Goal: Task Accomplishment & Management: Use online tool/utility

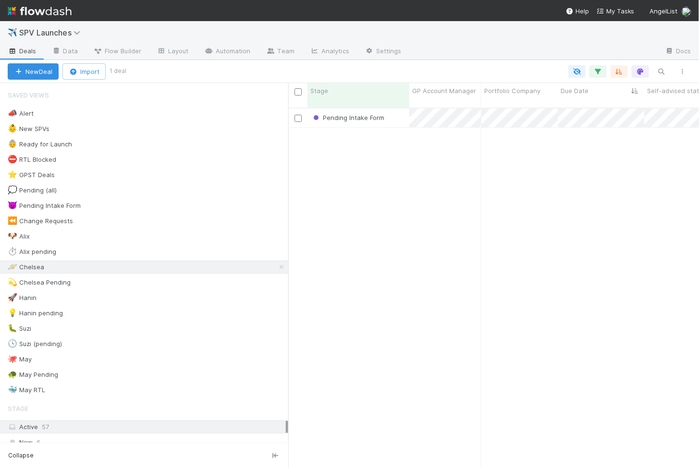
scroll to position [0, 0]
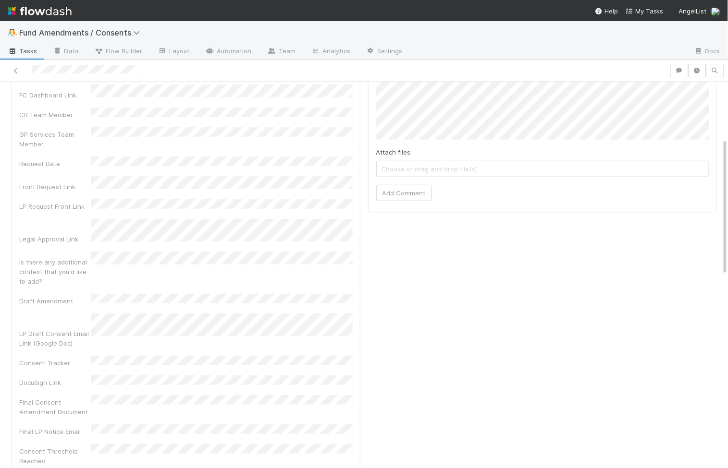
scroll to position [161, 0]
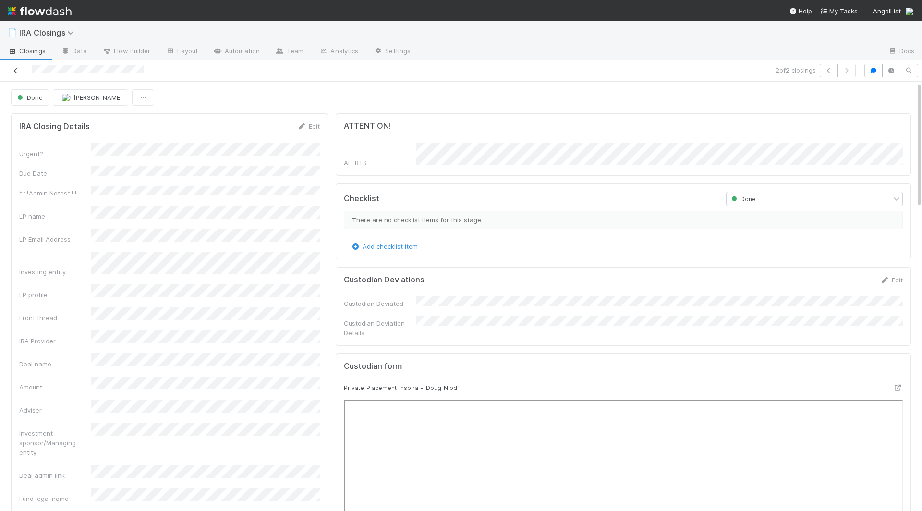
click at [15, 69] on icon at bounding box center [16, 71] width 10 height 6
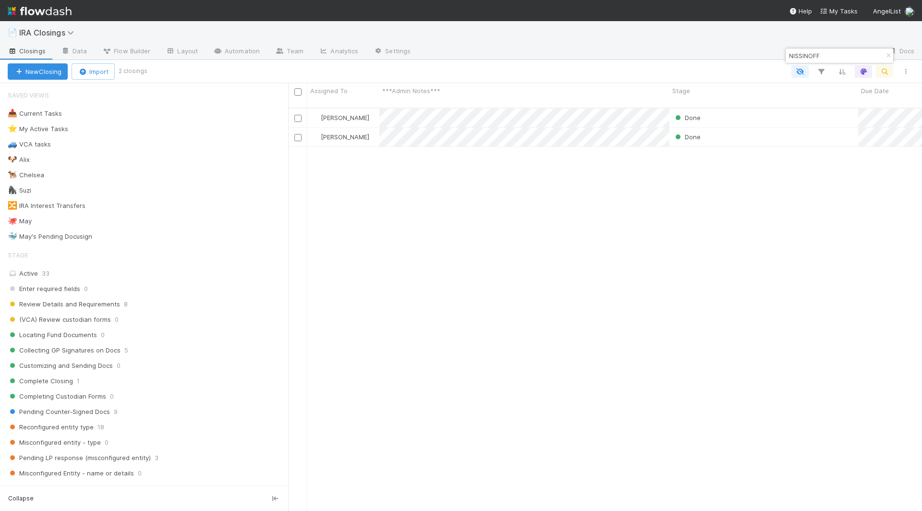
scroll to position [412, 634]
click at [815, 61] on input "NISSINOFF" at bounding box center [835, 56] width 96 height 12
paste input "Michael Bush"
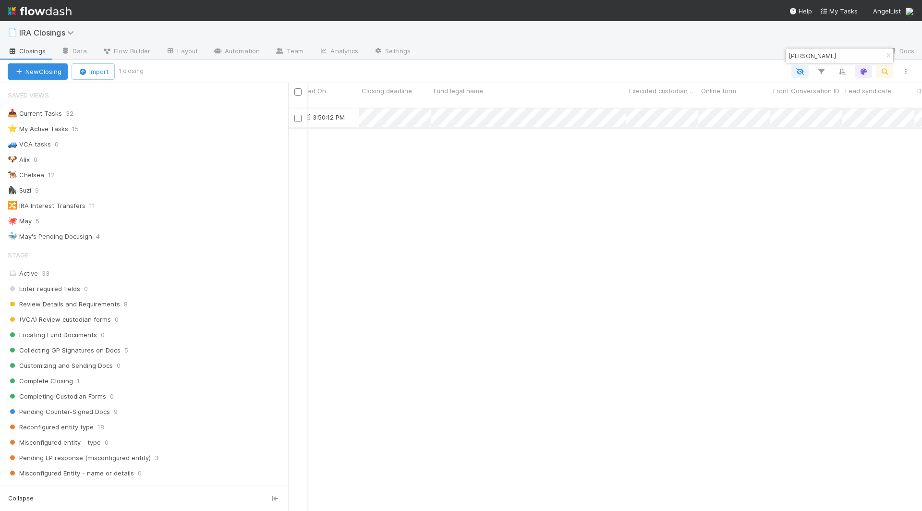
type input "Michael Bush"
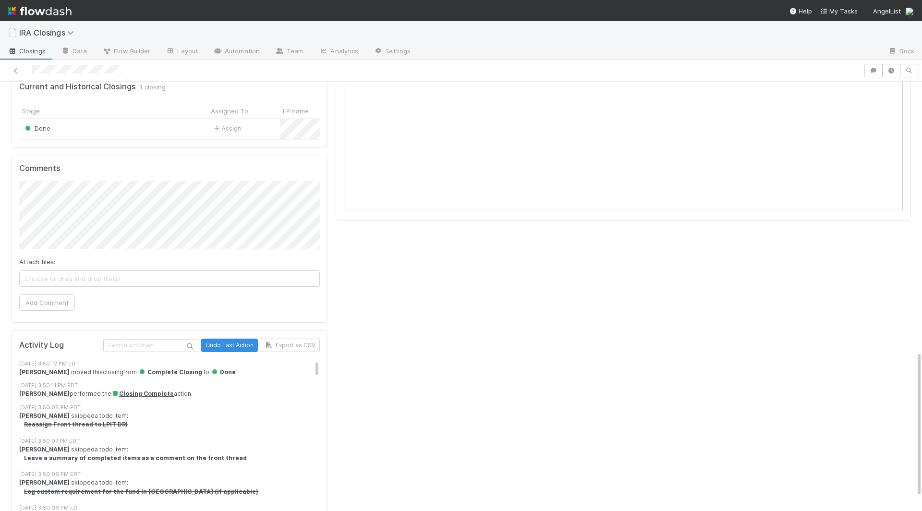
click at [18, 75] on div at bounding box center [432, 70] width 856 height 13
click at [18, 71] on icon at bounding box center [16, 71] width 10 height 6
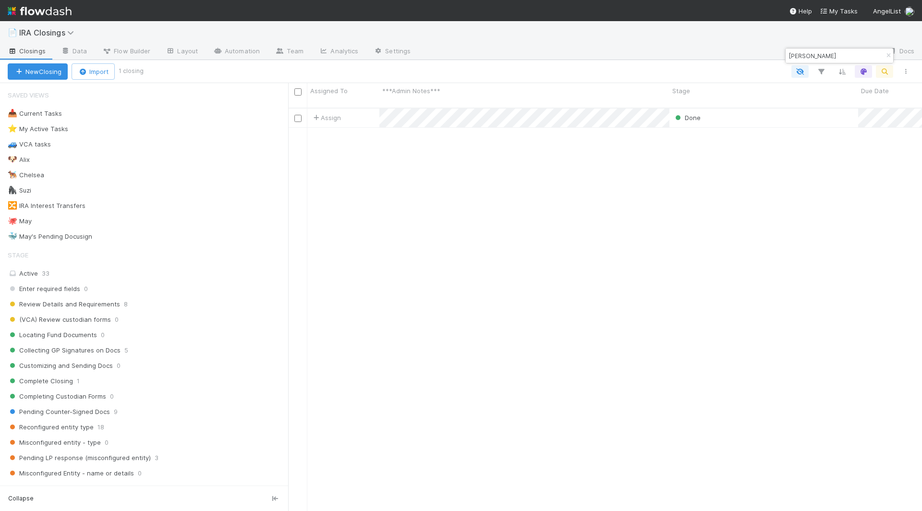
scroll to position [412, 634]
click at [37, 175] on div "🐕‍🦺 Chelsea" at bounding box center [26, 175] width 37 height 12
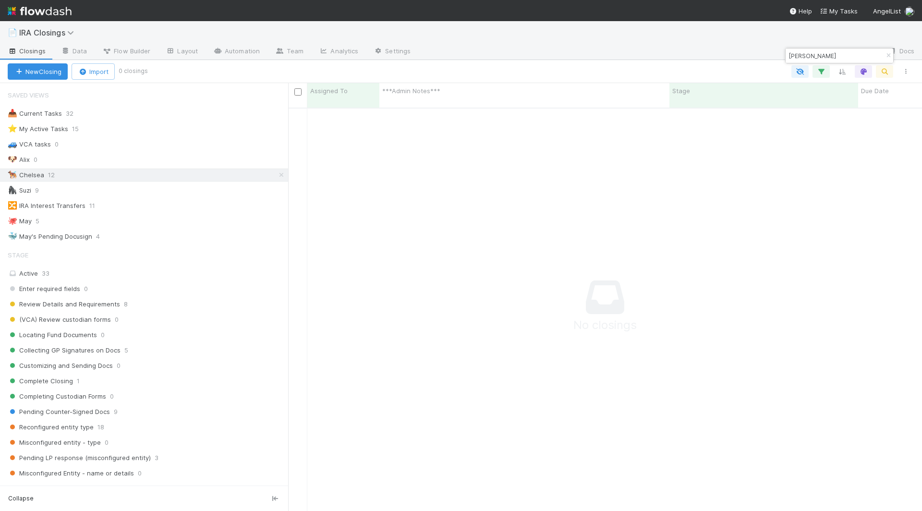
scroll to position [412, 634]
click at [889, 56] on icon "button" at bounding box center [889, 56] width 10 height 6
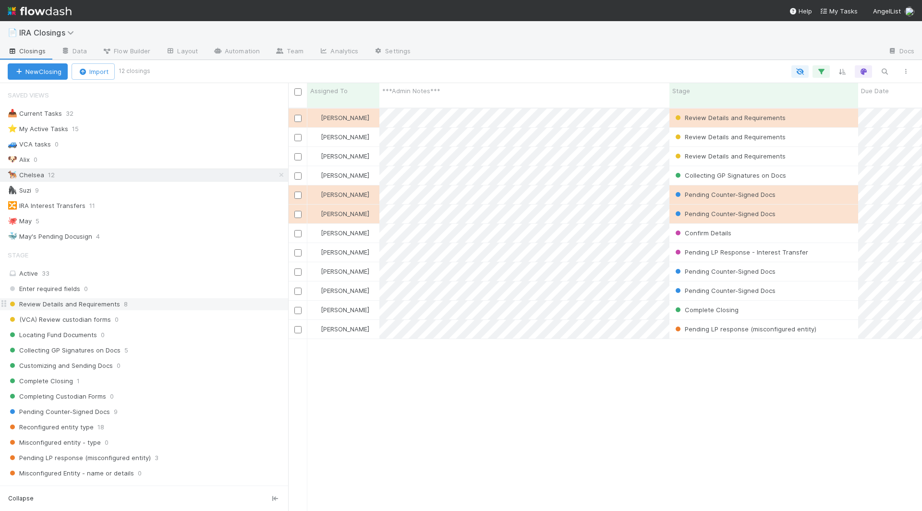
click at [105, 304] on span "Review Details and Requirements" at bounding box center [64, 304] width 112 height 12
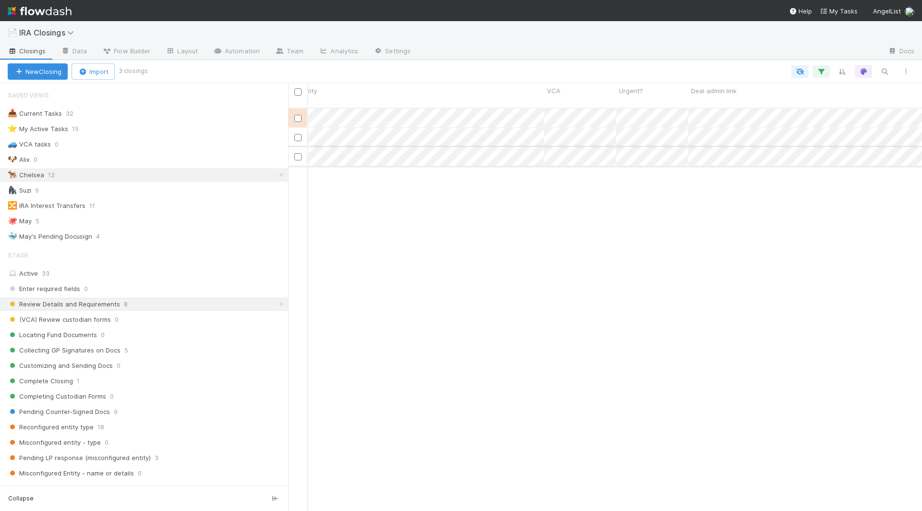
scroll to position [0, 815]
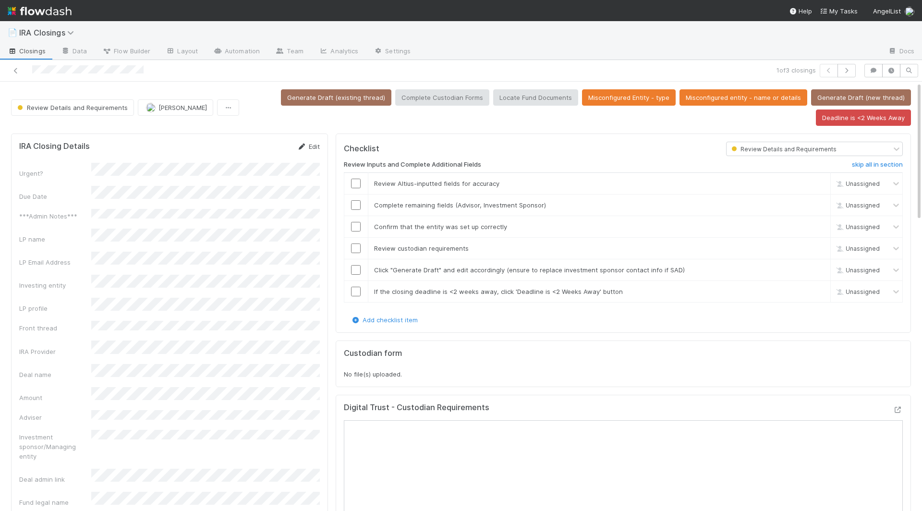
click at [307, 143] on link "Edit" at bounding box center [308, 147] width 23 height 8
click at [268, 149] on button "Save" at bounding box center [268, 150] width 27 height 16
click at [360, 179] on div at bounding box center [356, 184] width 24 height 10
click at [356, 204] on input "checkbox" at bounding box center [356, 205] width 10 height 10
click at [356, 226] on input "checkbox" at bounding box center [356, 227] width 10 height 10
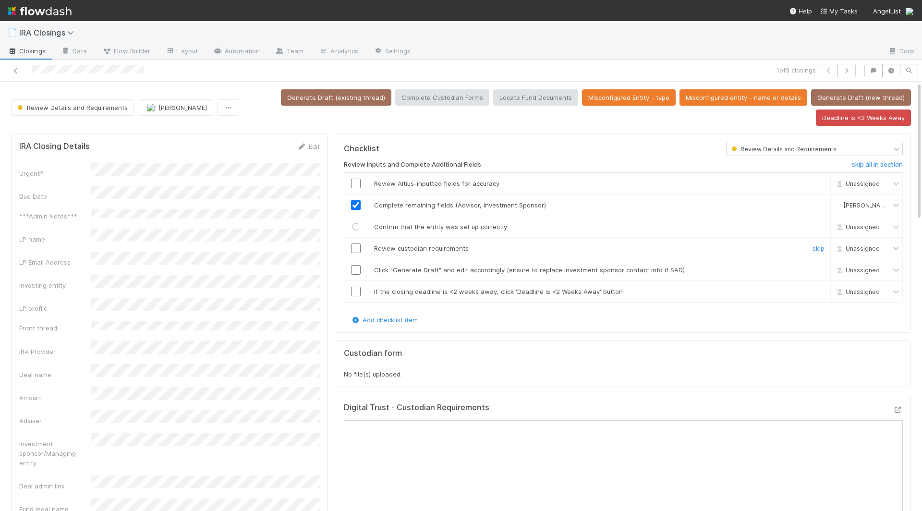
click at [356, 244] on input "checkbox" at bounding box center [356, 249] width 10 height 10
checkbox input "true"
click at [356, 265] on input "checkbox" at bounding box center [356, 270] width 10 height 10
click at [355, 287] on input "checkbox" at bounding box center [356, 292] width 10 height 10
click at [359, 182] on input "checkbox" at bounding box center [356, 184] width 10 height 10
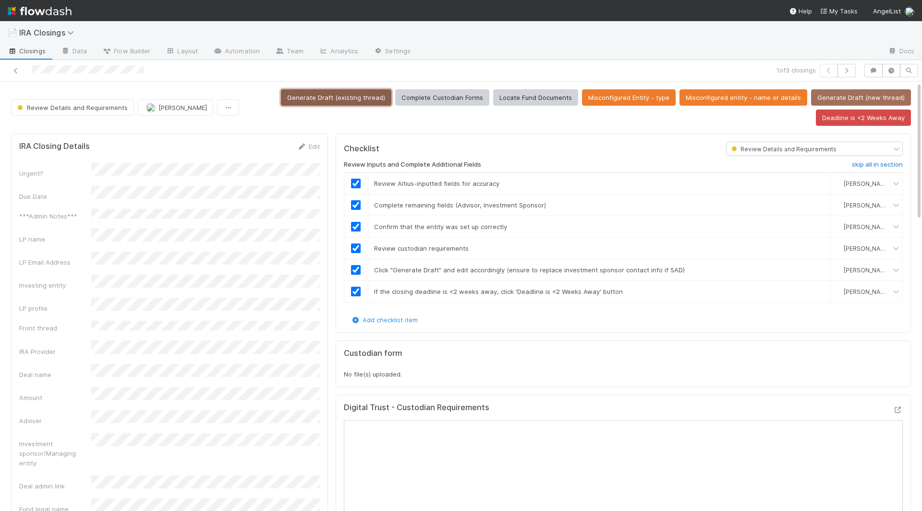
click at [358, 103] on button "Generate Draft (existing thread)" at bounding box center [336, 97] width 110 height 16
click at [877, 115] on button "Deadline is <2 Weeks Away" at bounding box center [863, 118] width 95 height 16
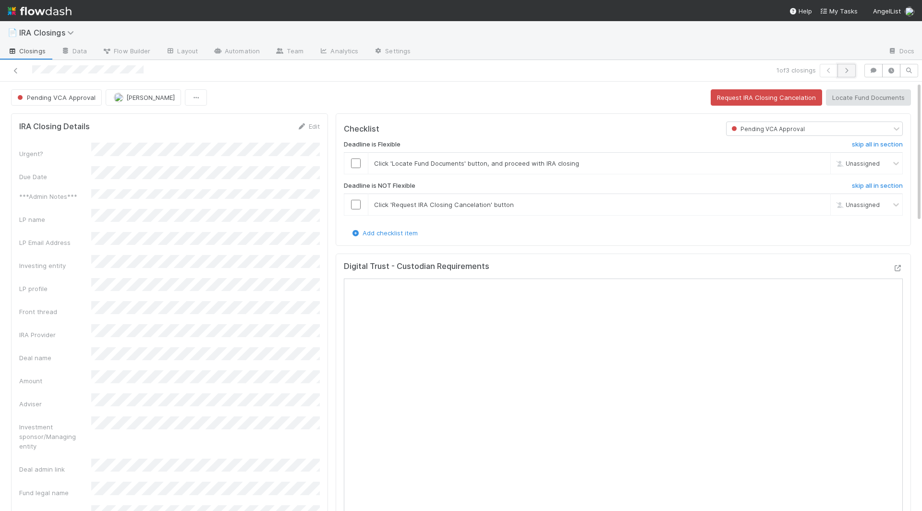
click at [853, 73] on button "button" at bounding box center [847, 70] width 18 height 13
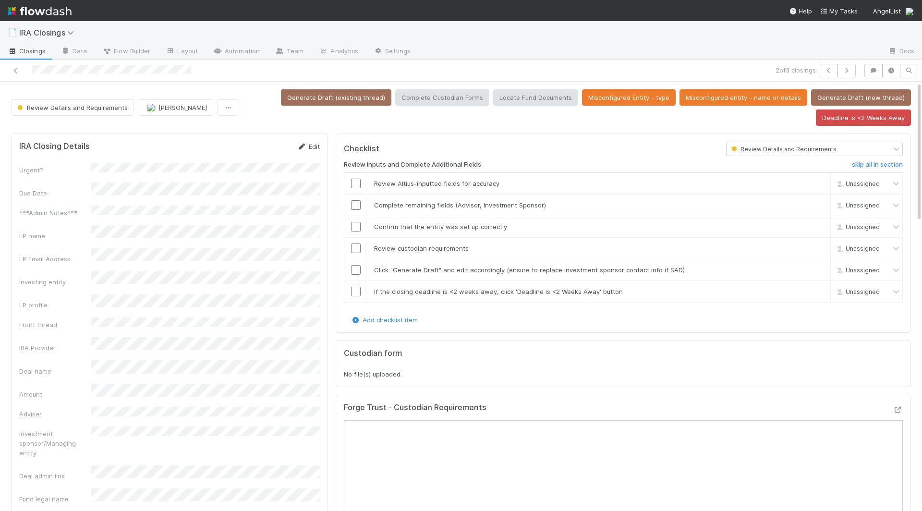
click at [309, 144] on link "Edit" at bounding box center [308, 147] width 23 height 8
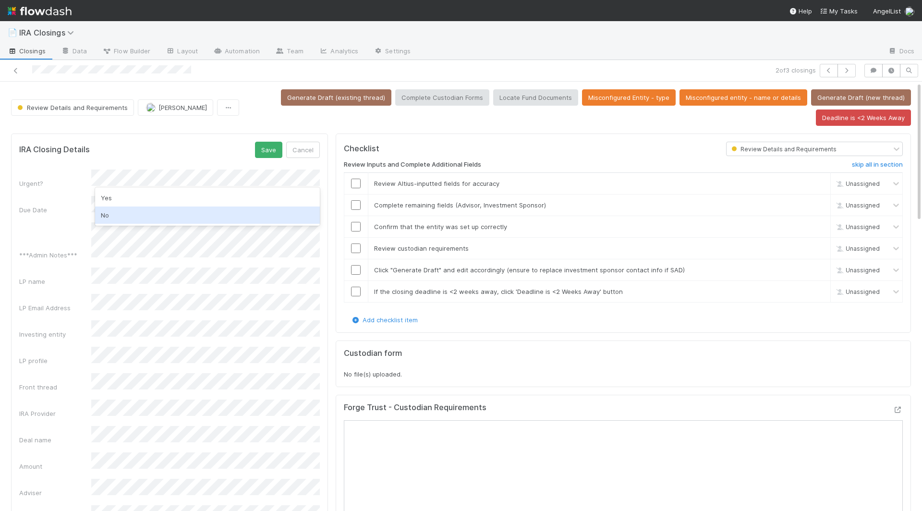
click at [124, 211] on div "No" at bounding box center [207, 215] width 225 height 17
click at [59, 277] on div "LP name" at bounding box center [55, 282] width 72 height 10
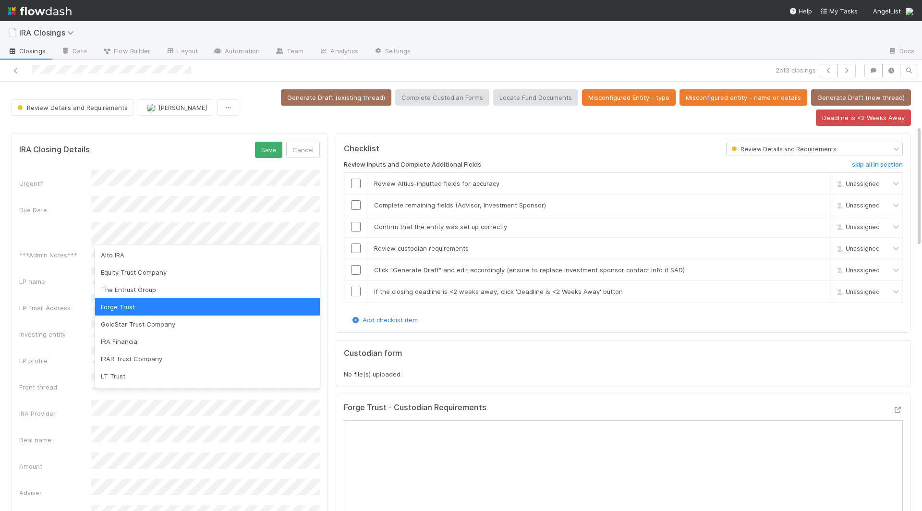
click at [65, 462] on div "Amount" at bounding box center [55, 467] width 72 height 10
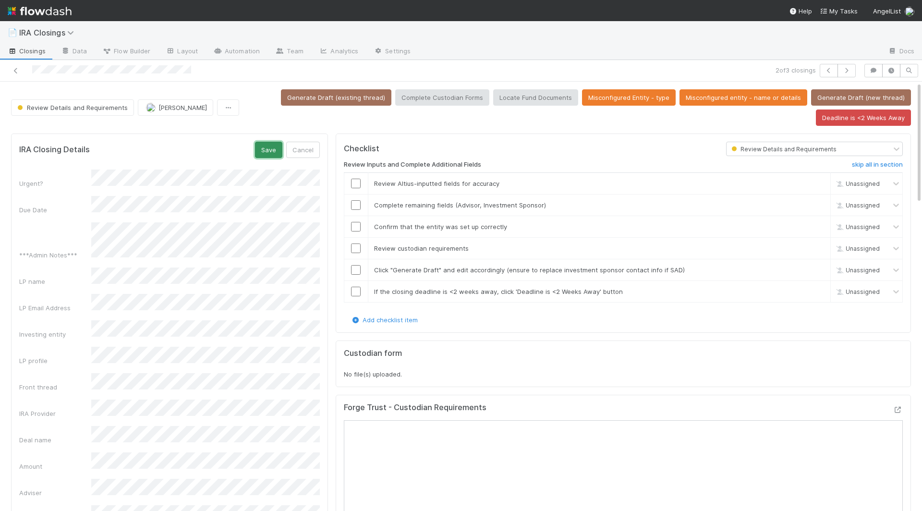
click at [275, 154] on button "Save" at bounding box center [268, 150] width 27 height 16
click at [356, 180] on input "checkbox" at bounding box center [356, 184] width 10 height 10
click at [356, 205] on input "checkbox" at bounding box center [356, 205] width 10 height 10
click at [355, 225] on input "checkbox" at bounding box center [356, 227] width 10 height 10
click at [358, 289] on input "checkbox" at bounding box center [356, 292] width 10 height 10
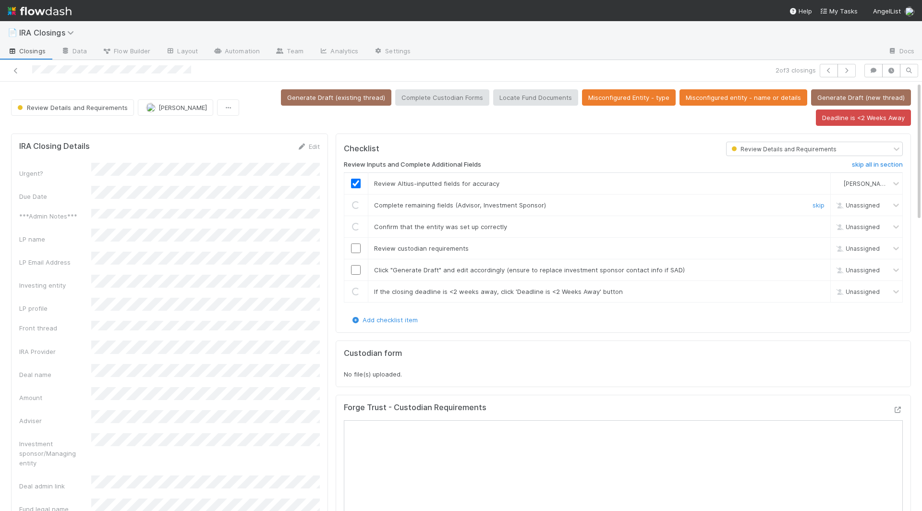
click at [355, 267] on input "checkbox" at bounding box center [356, 270] width 10 height 10
click at [356, 244] on input "checkbox" at bounding box center [356, 249] width 10 height 10
checkbox input "true"
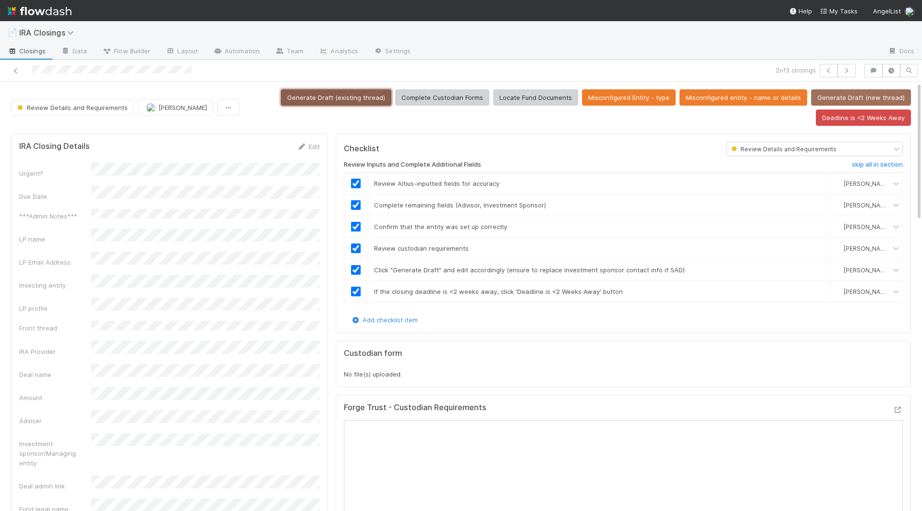
click at [325, 95] on button "Generate Draft (existing thread)" at bounding box center [336, 97] width 110 height 16
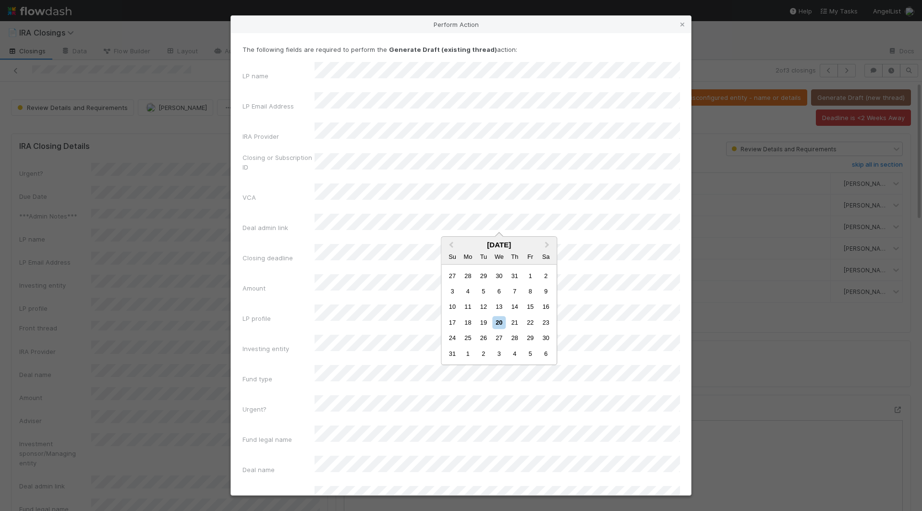
click at [547, 244] on span "Next Month" at bounding box center [547, 245] width 0 height 11
click at [467, 338] on div "29" at bounding box center [468, 338] width 13 height 13
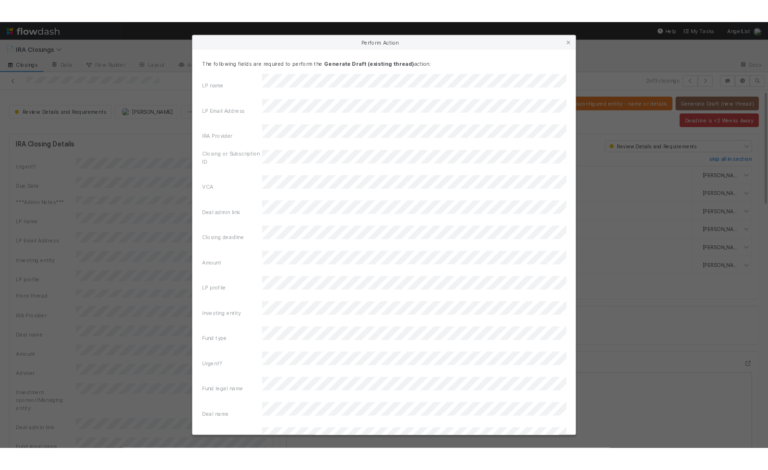
scroll to position [37, 0]
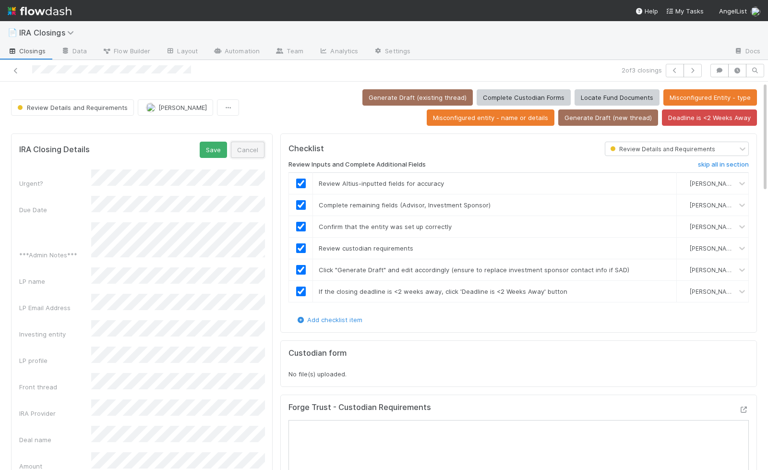
click at [245, 149] on button "Cancel" at bounding box center [248, 150] width 34 height 16
click at [126, 400] on div "Amount" at bounding box center [141, 407] width 245 height 15
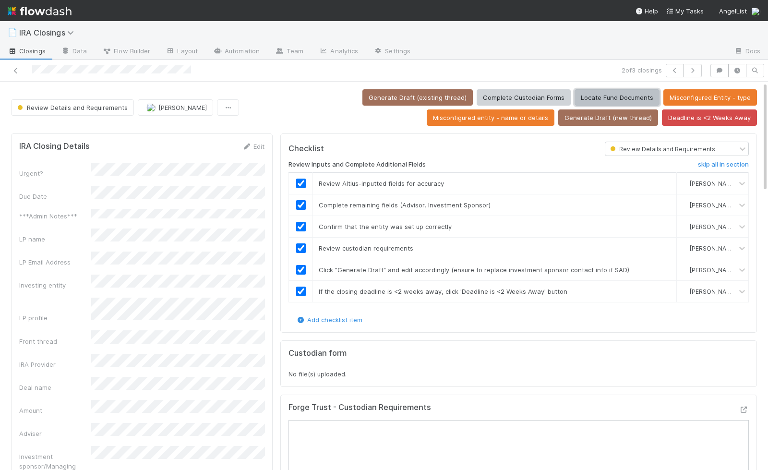
click at [575, 99] on button "Locate Fund Documents" at bounding box center [617, 97] width 85 height 16
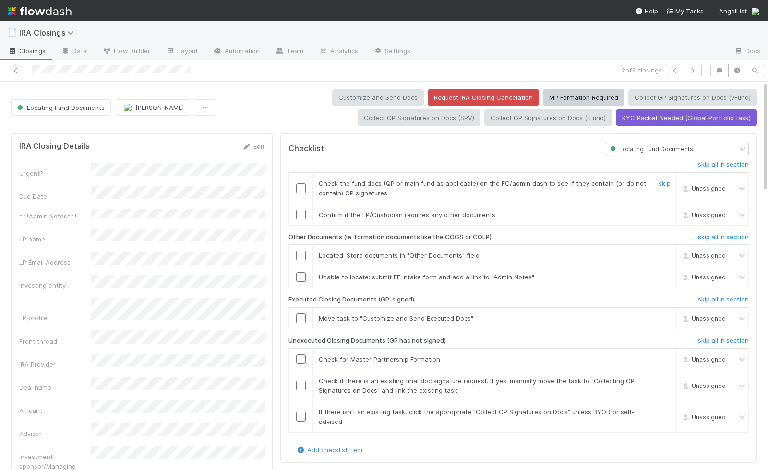
click at [300, 184] on input "checkbox" at bounding box center [301, 188] width 10 height 10
click at [300, 214] on input "checkbox" at bounding box center [301, 215] width 10 height 10
click at [734, 339] on h6 "skip all in section" at bounding box center [723, 341] width 51 height 8
click at [300, 316] on input "checkbox" at bounding box center [301, 319] width 10 height 10
click at [301, 273] on input "checkbox" at bounding box center [301, 277] width 10 height 10
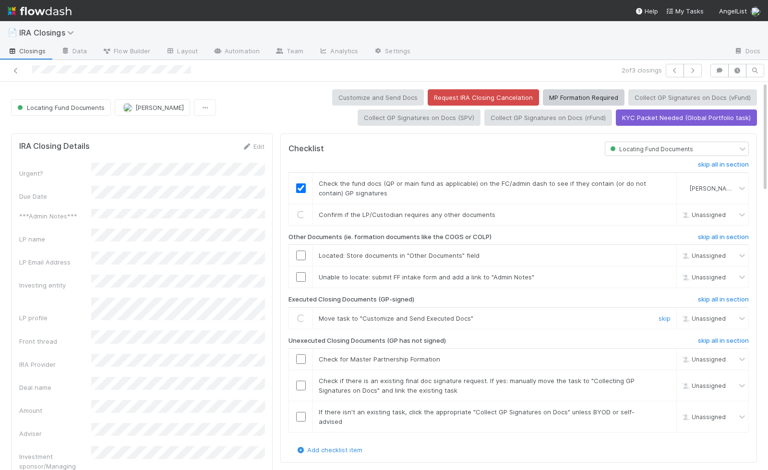
click at [302, 251] on input "checkbox" at bounding box center [301, 256] width 10 height 10
checkbox input "true"
click at [715, 337] on h6 "skip all in section" at bounding box center [723, 341] width 51 height 8
click at [302, 316] on input "checkbox" at bounding box center [301, 319] width 10 height 10
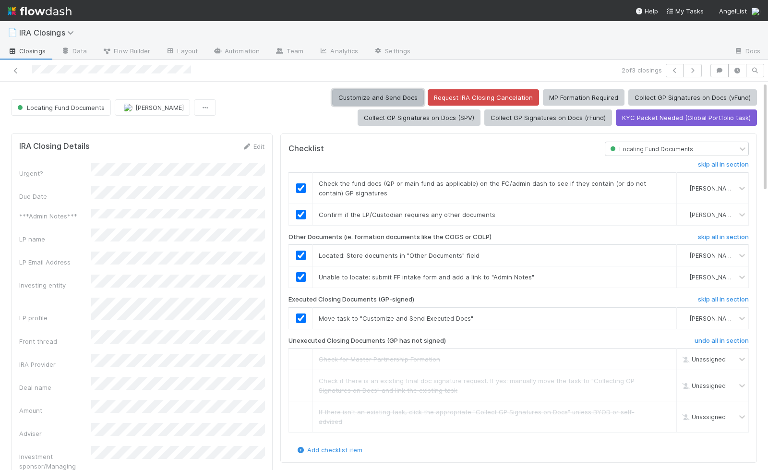
click at [403, 96] on button "Customize and Send Docs" at bounding box center [378, 97] width 92 height 16
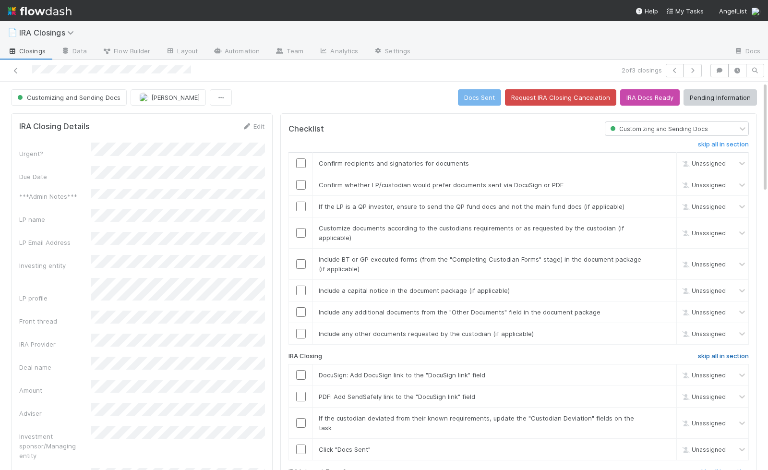
scroll to position [44, 0]
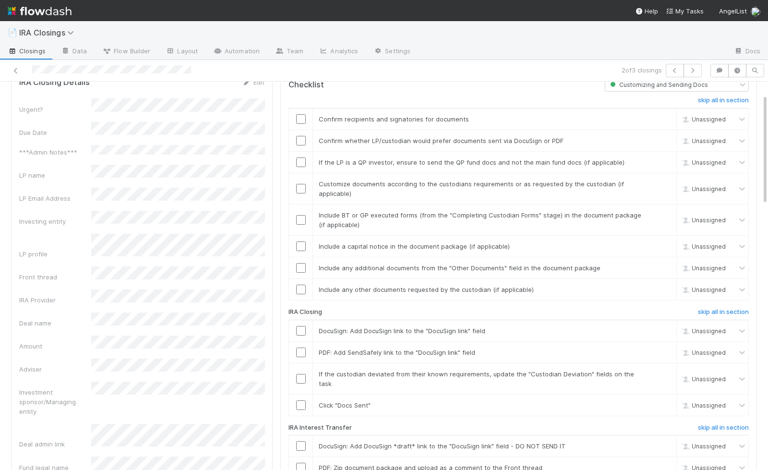
click at [735, 424] on h6 "skip all in section" at bounding box center [723, 428] width 51 height 8
click at [298, 122] on td at bounding box center [301, 120] width 24 height 22
click at [300, 140] on input "checkbox" at bounding box center [301, 141] width 10 height 10
click at [302, 158] on input "checkbox" at bounding box center [301, 163] width 10 height 10
click at [302, 185] on input "checkbox" at bounding box center [301, 189] width 10 height 10
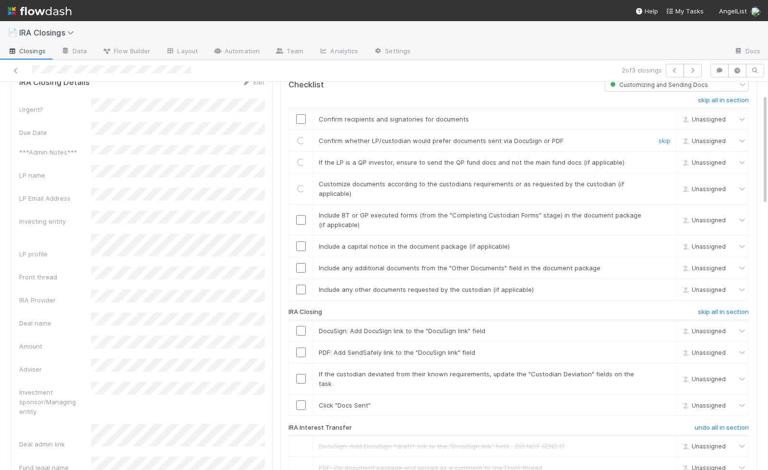
click at [301, 401] on input "checkbox" at bounding box center [301, 406] width 10 height 10
click at [302, 374] on input "checkbox" at bounding box center [301, 379] width 10 height 10
click at [301, 348] on input "checkbox" at bounding box center [301, 353] width 10 height 10
checkbox input "true"
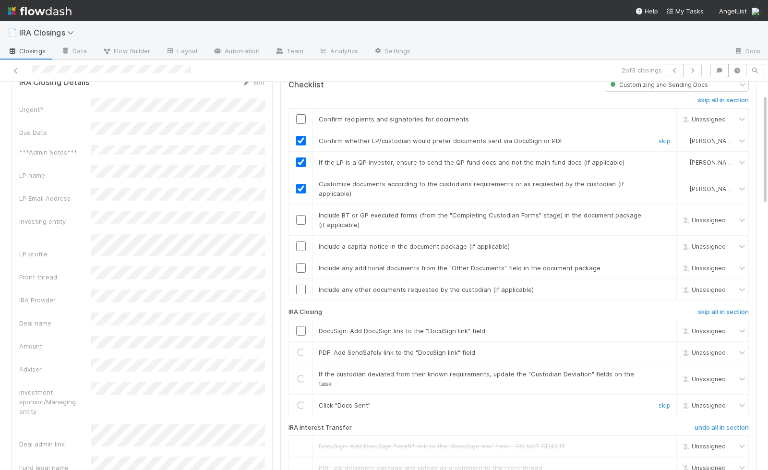
click at [301, 327] on input "checkbox" at bounding box center [301, 331] width 10 height 10
click at [302, 285] on input "checkbox" at bounding box center [301, 290] width 10 height 10
click at [302, 217] on input "checkbox" at bounding box center [301, 220] width 10 height 10
click at [301, 243] on input "checkbox" at bounding box center [301, 247] width 10 height 10
click at [303, 265] on input "checkbox" at bounding box center [301, 268] width 10 height 10
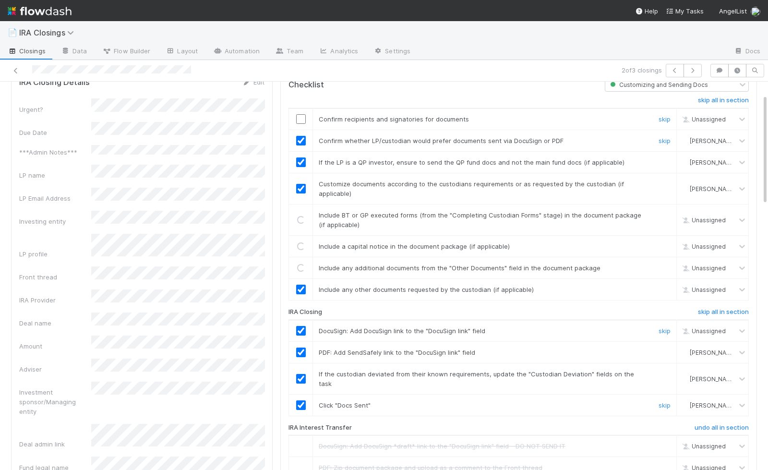
checkbox input "true"
click at [299, 116] on input "checkbox" at bounding box center [301, 119] width 10 height 10
click at [304, 263] on input "checkbox" at bounding box center [301, 268] width 10 height 10
checkbox input "true"
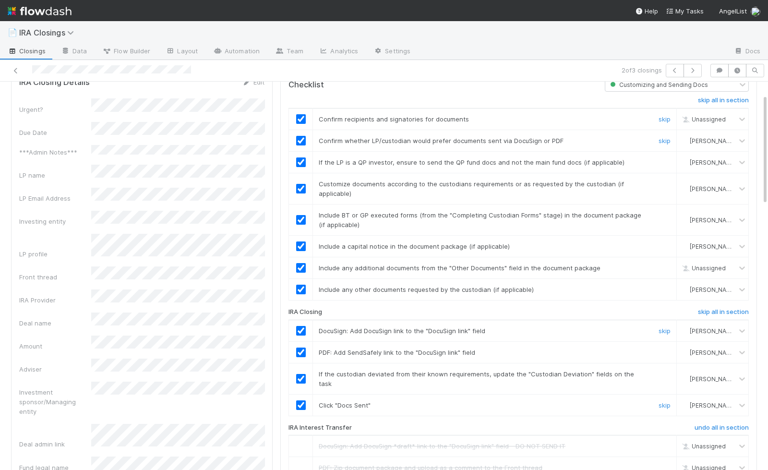
checkbox input "true"
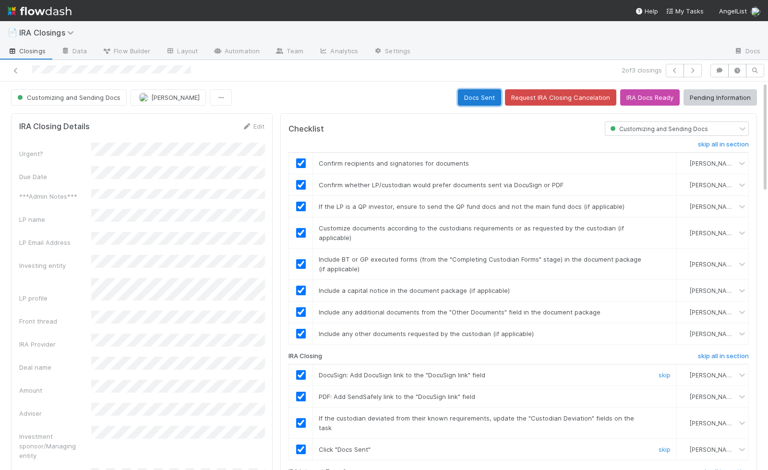
click at [493, 98] on button "Docs Sent" at bounding box center [479, 97] width 43 height 16
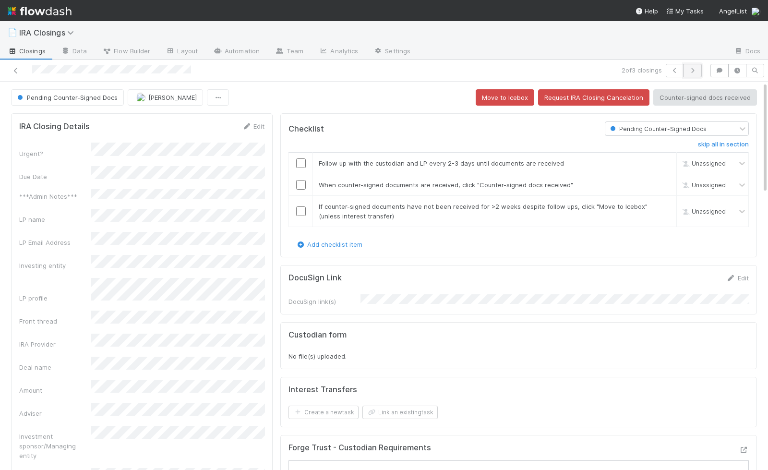
click at [693, 71] on icon "button" at bounding box center [693, 71] width 10 height 6
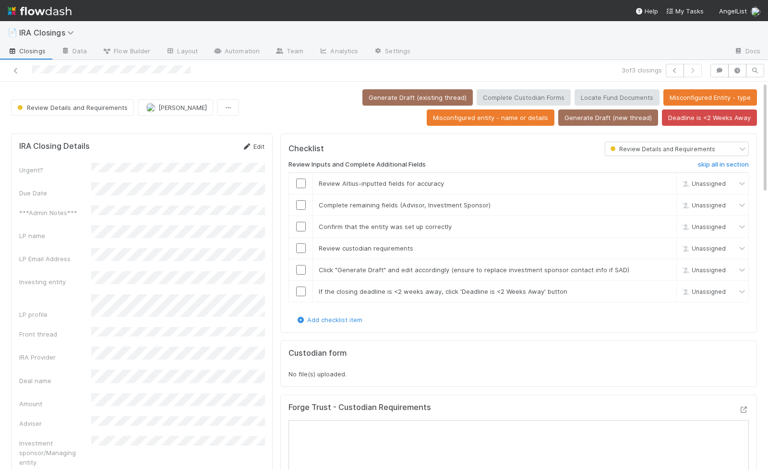
click at [261, 147] on link "Edit" at bounding box center [253, 147] width 23 height 8
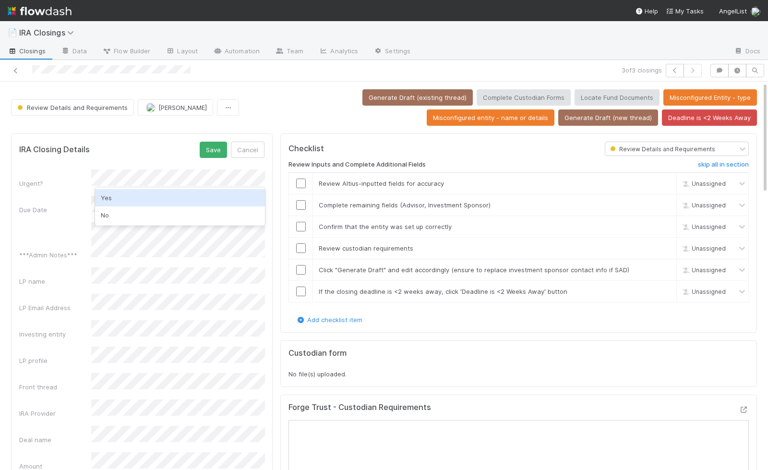
click at [121, 217] on div "No" at bounding box center [180, 215] width 170 height 17
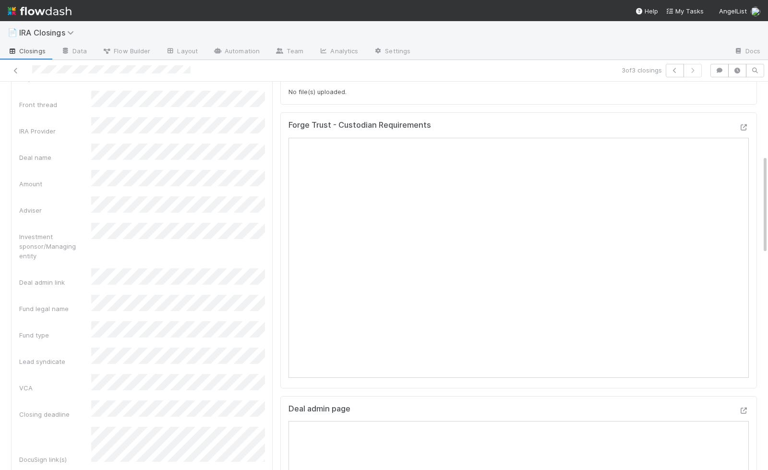
scroll to position [300, 0]
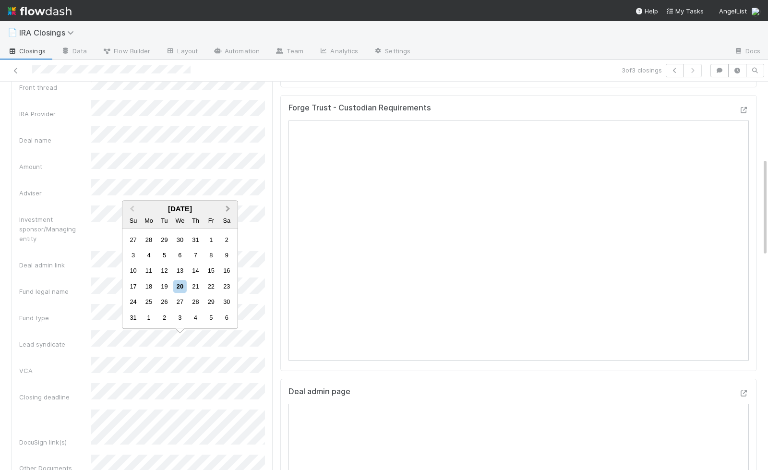
click at [228, 208] on span "Next Month" at bounding box center [228, 209] width 0 height 11
click at [163, 319] on div "30" at bounding box center [164, 317] width 13 height 13
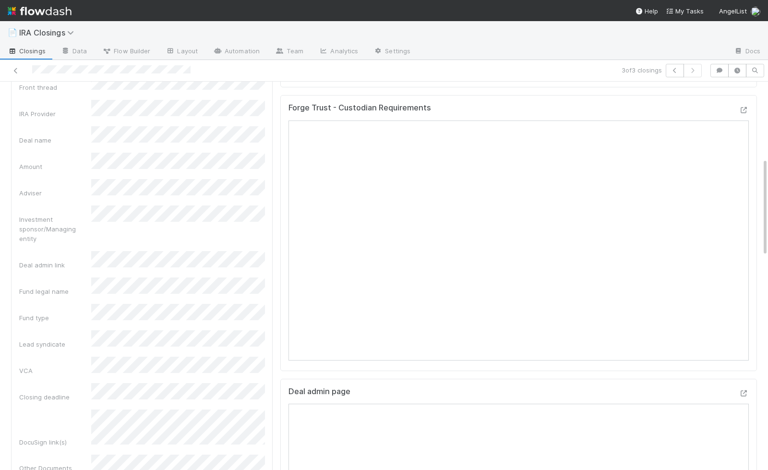
scroll to position [0, 0]
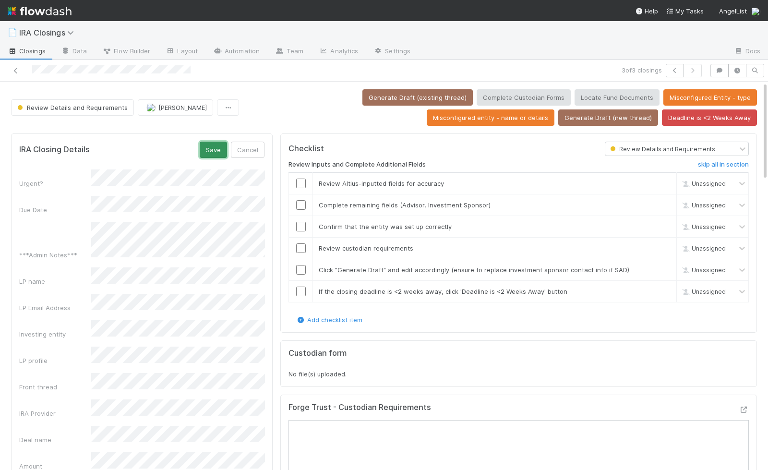
click at [216, 150] on button "Save" at bounding box center [213, 150] width 27 height 16
click at [303, 181] on input "checkbox" at bounding box center [301, 184] width 10 height 10
click at [300, 201] on input "checkbox" at bounding box center [301, 205] width 10 height 10
click at [300, 287] on input "checkbox" at bounding box center [301, 292] width 10 height 10
click at [302, 265] on input "checkbox" at bounding box center [301, 270] width 10 height 10
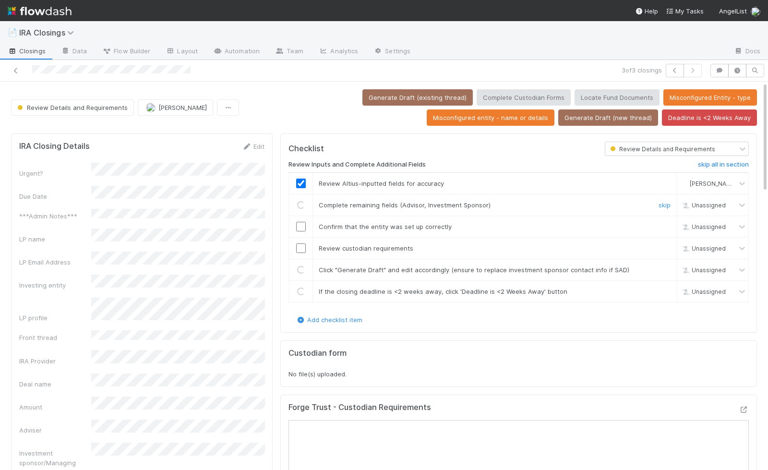
click at [302, 245] on input "checkbox" at bounding box center [301, 249] width 10 height 10
click at [303, 222] on input "checkbox" at bounding box center [301, 227] width 10 height 10
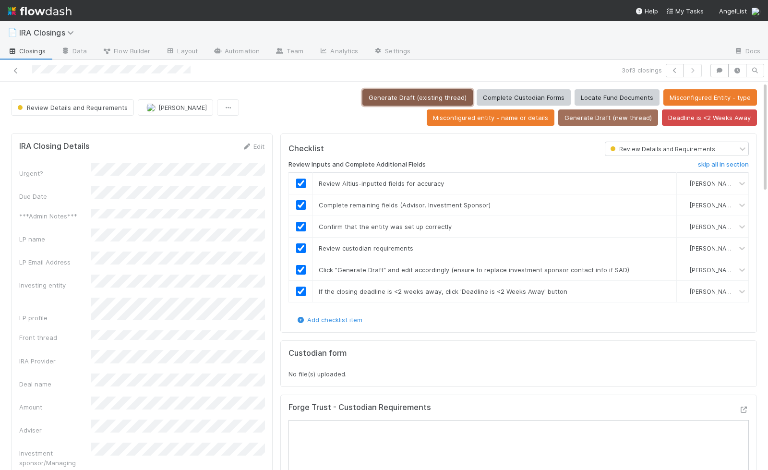
click at [363, 100] on button "Generate Draft (existing thread)" at bounding box center [418, 97] width 110 height 16
click at [575, 97] on button "Locate Fund Documents" at bounding box center [617, 97] width 85 height 16
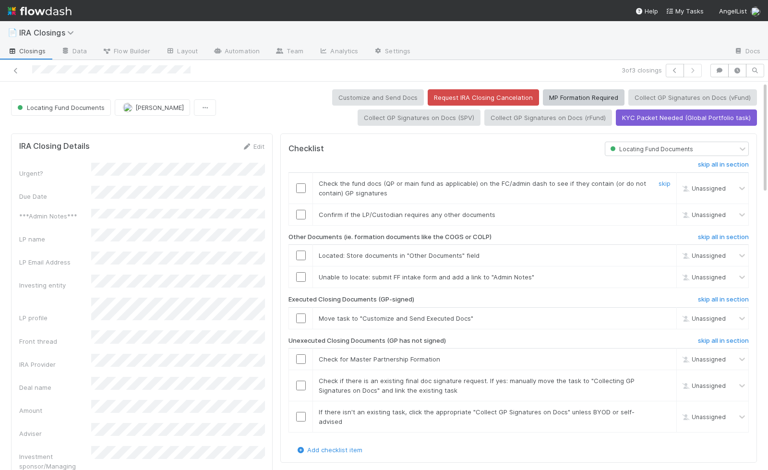
click at [301, 185] on input "checkbox" at bounding box center [301, 188] width 10 height 10
click at [301, 211] on input "checkbox" at bounding box center [301, 215] width 10 height 10
click at [706, 338] on h6 "skip all in section" at bounding box center [723, 341] width 51 height 8
click at [303, 317] on input "checkbox" at bounding box center [301, 319] width 10 height 10
click at [300, 276] on input "checkbox" at bounding box center [301, 277] width 10 height 10
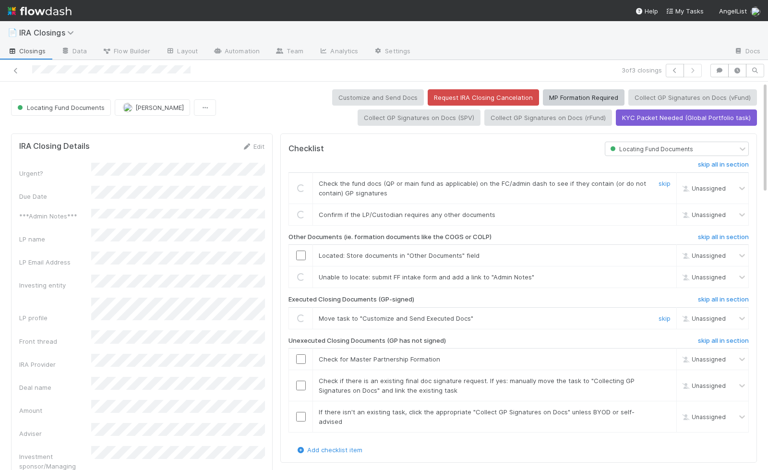
click at [300, 260] on td at bounding box center [301, 256] width 24 height 22
click at [301, 256] on input "checkbox" at bounding box center [301, 256] width 10 height 10
checkbox input "true"
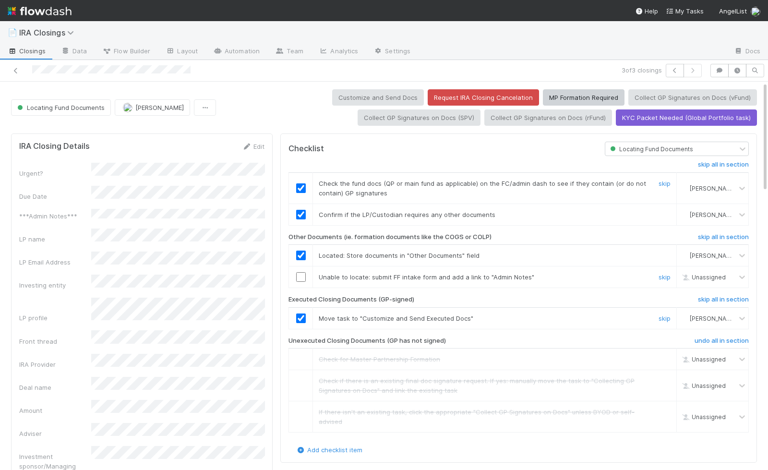
click at [304, 273] on input "checkbox" at bounding box center [301, 277] width 10 height 10
checkbox input "true"
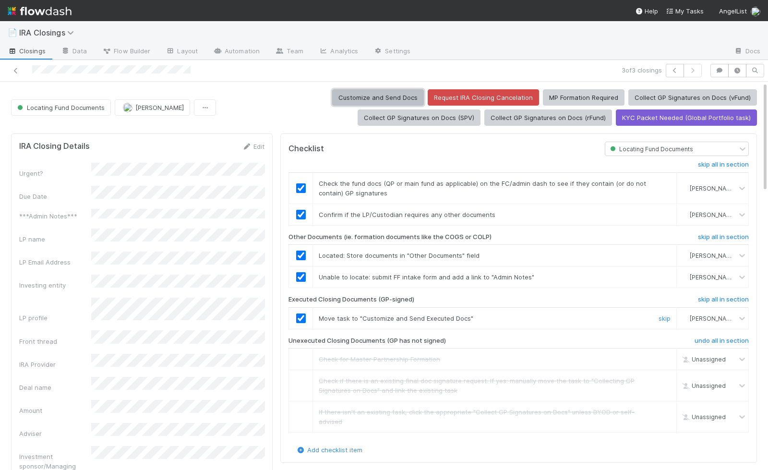
click at [366, 98] on button "Customize and Send Docs" at bounding box center [378, 97] width 92 height 16
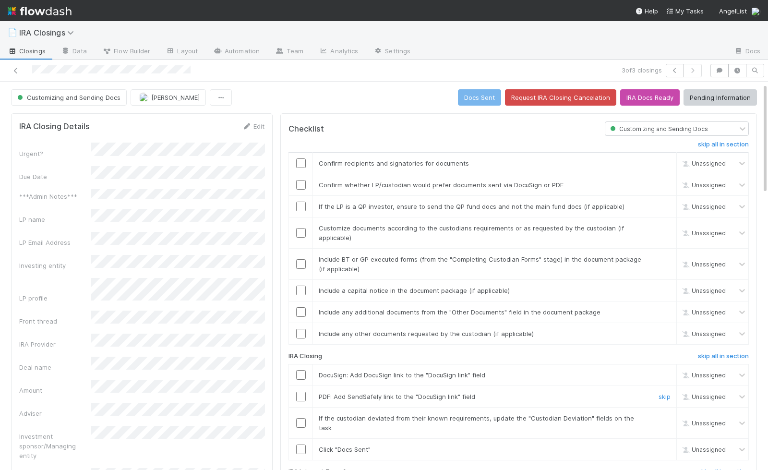
scroll to position [49, 0]
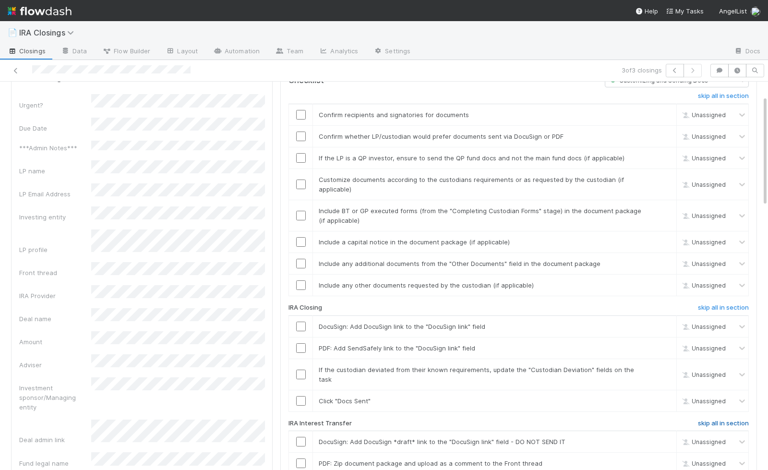
click at [721, 420] on h6 "skip all in section" at bounding box center [723, 424] width 51 height 8
click at [300, 396] on input "checkbox" at bounding box center [301, 401] width 10 height 10
click at [300, 369] on td at bounding box center [301, 374] width 24 height 31
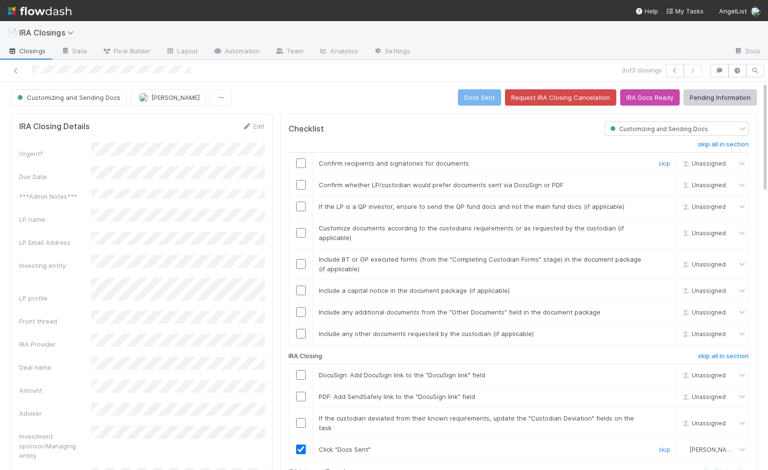
click at [300, 159] on input "checkbox" at bounding box center [301, 164] width 10 height 10
click at [300, 185] on input "checkbox" at bounding box center [301, 185] width 10 height 10
click at [300, 208] on td at bounding box center [301, 207] width 24 height 22
click at [301, 329] on input "checkbox" at bounding box center [301, 334] width 10 height 10
click at [301, 310] on input "checkbox" at bounding box center [301, 312] width 10 height 10
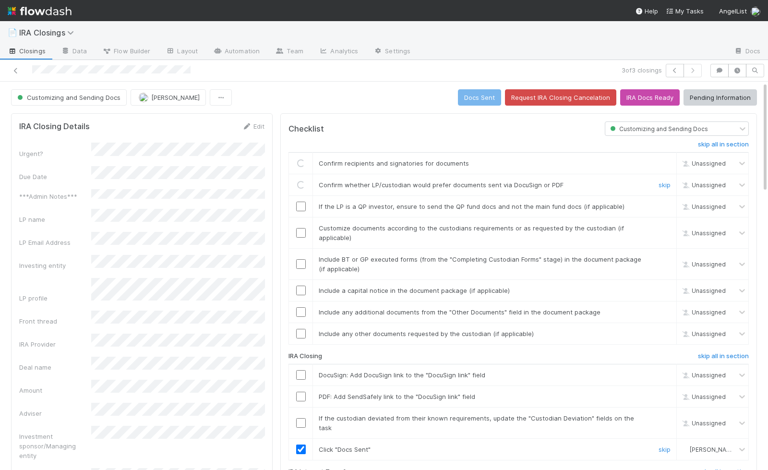
click at [301, 289] on input "checkbox" at bounding box center [301, 291] width 10 height 10
click at [301, 263] on input "checkbox" at bounding box center [301, 264] width 10 height 10
click at [301, 232] on input "checkbox" at bounding box center [301, 233] width 10 height 10
click at [302, 204] on input "checkbox" at bounding box center [301, 207] width 10 height 10
click at [301, 418] on input "checkbox" at bounding box center [301, 423] width 10 height 10
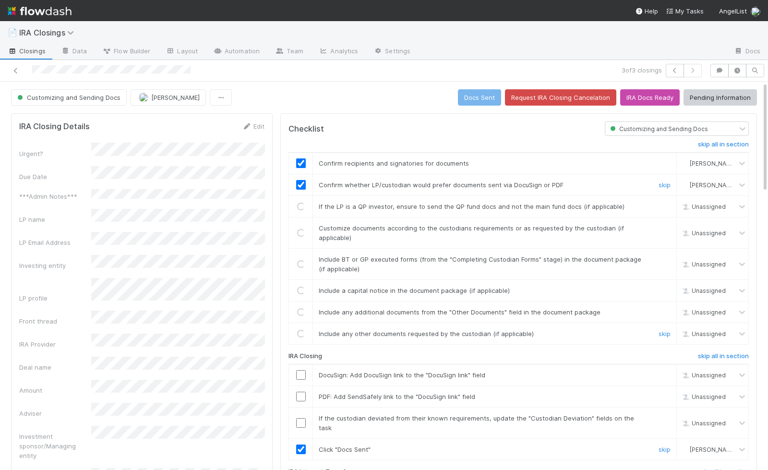
click at [301, 392] on input "checkbox" at bounding box center [301, 397] width 10 height 10
checkbox input "true"
click at [301, 372] on input "checkbox" at bounding box center [301, 375] width 10 height 10
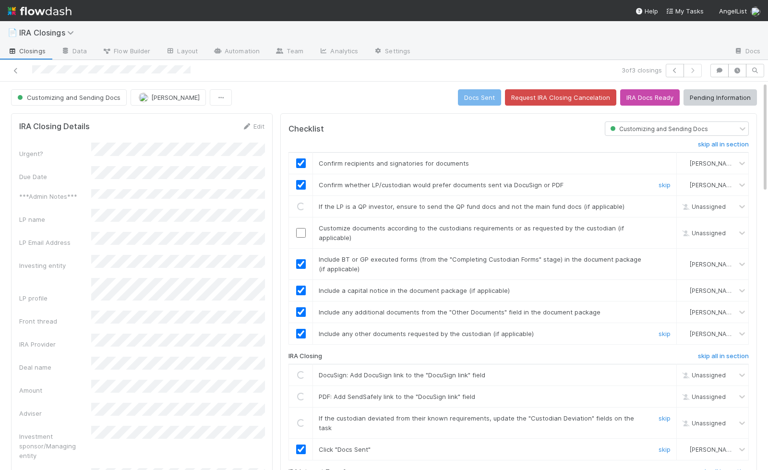
click at [300, 228] on input "checkbox" at bounding box center [301, 233] width 10 height 10
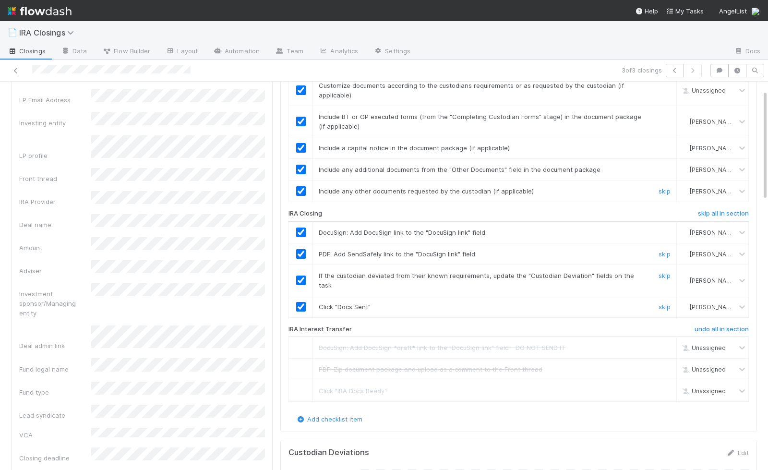
checkbox input "true"
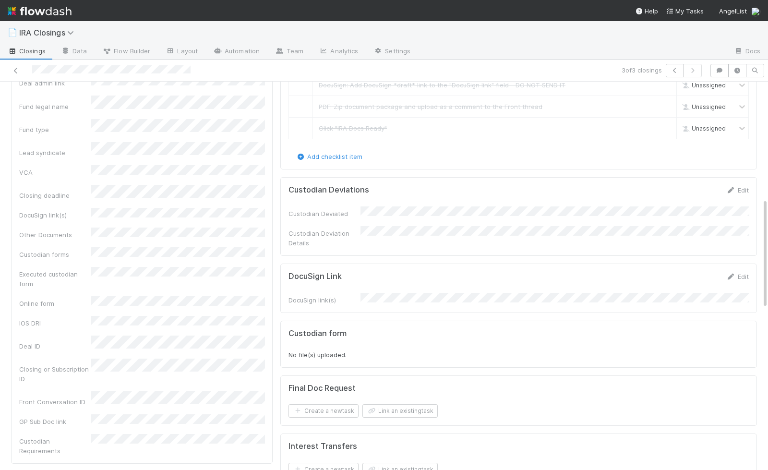
scroll to position [409, 0]
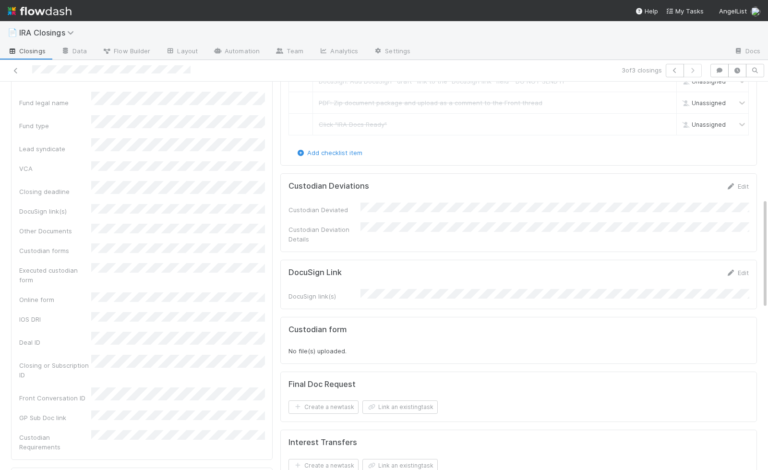
click at [374, 268] on form "DocuSign Link Edit DocuSign link(s)" at bounding box center [519, 284] width 461 height 33
click at [375, 268] on form "DocuSign Link Edit DocuSign link(s)" at bounding box center [519, 284] width 461 height 33
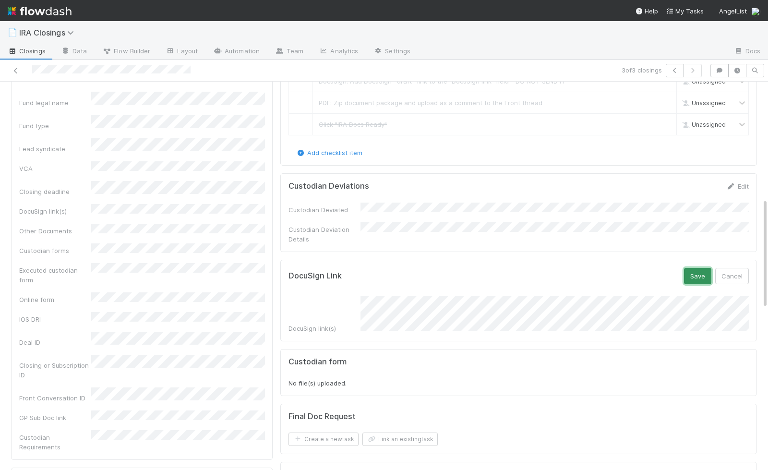
click at [701, 268] on button "Save" at bounding box center [697, 276] width 27 height 16
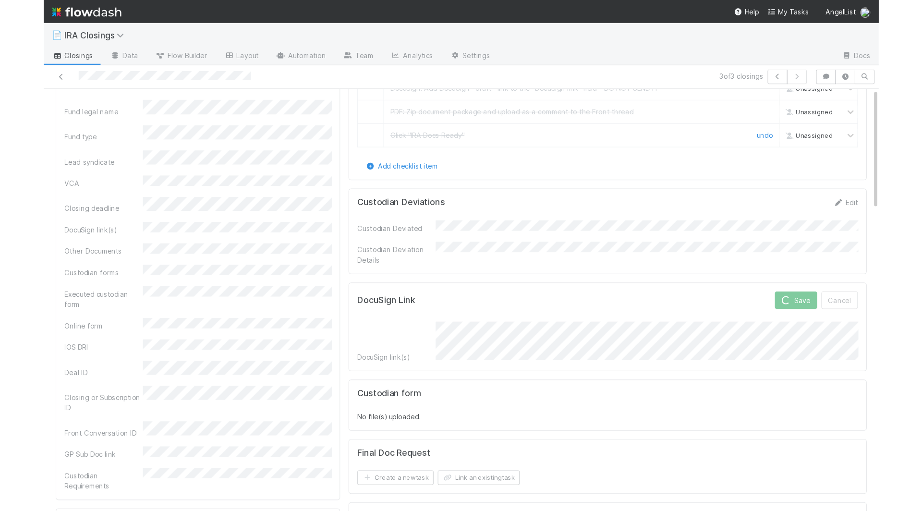
scroll to position [0, 0]
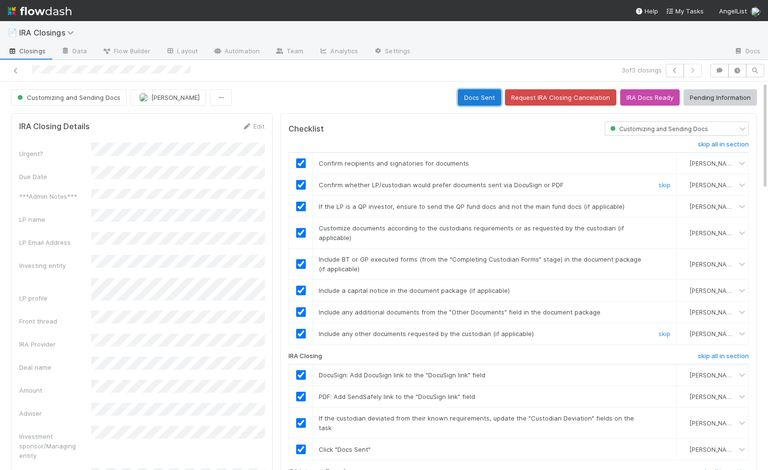
click at [483, 98] on button "Docs Sent" at bounding box center [479, 97] width 43 height 16
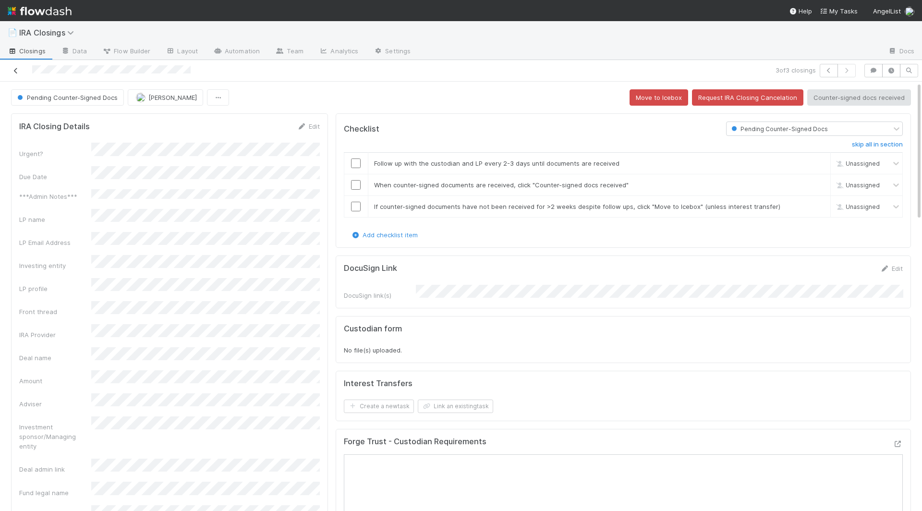
click at [17, 66] on link at bounding box center [16, 71] width 10 height 10
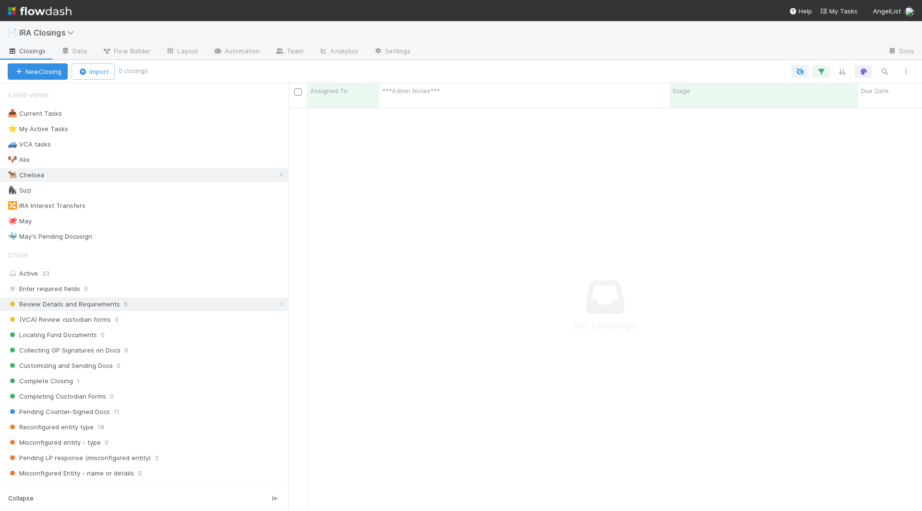
scroll to position [412, 634]
click at [280, 302] on link at bounding box center [282, 304] width 10 height 12
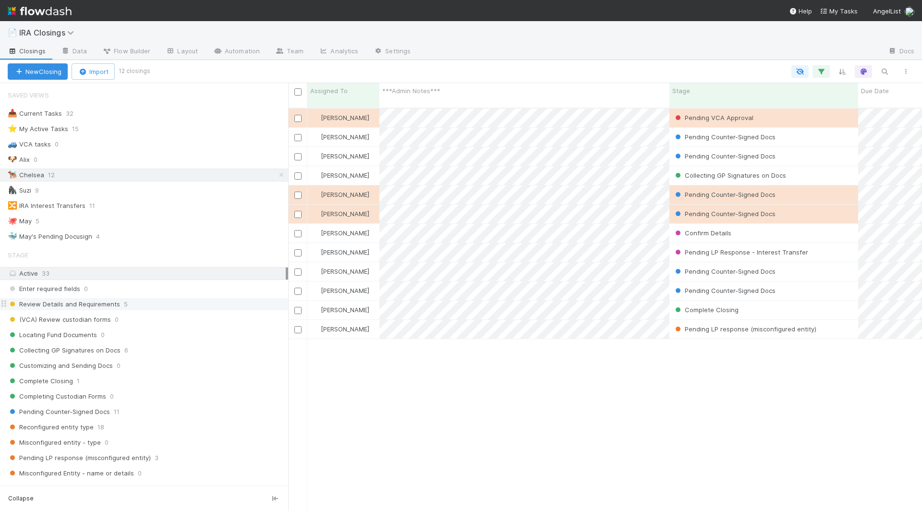
scroll to position [412, 634]
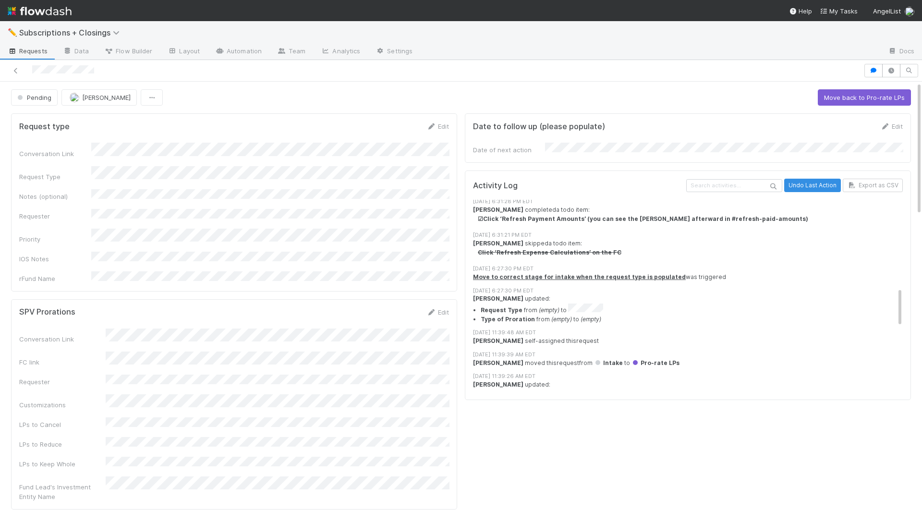
scroll to position [419, 0]
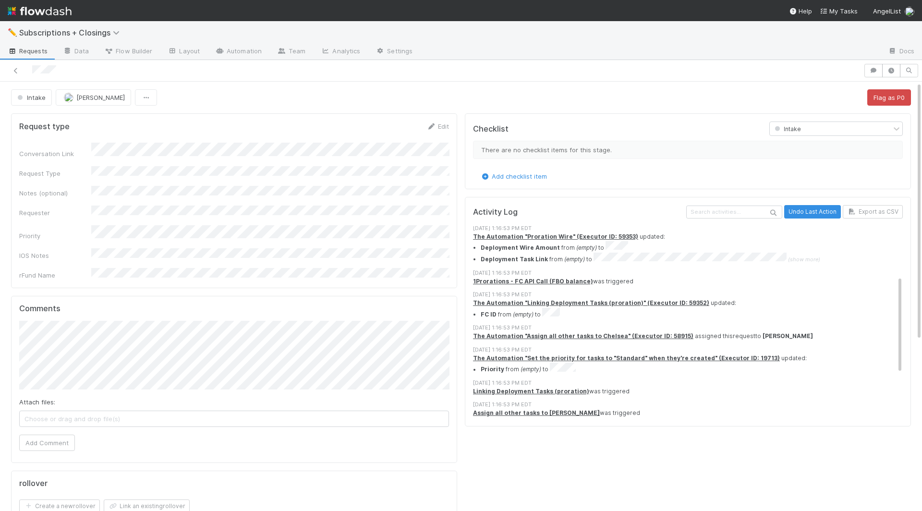
scroll to position [183, 0]
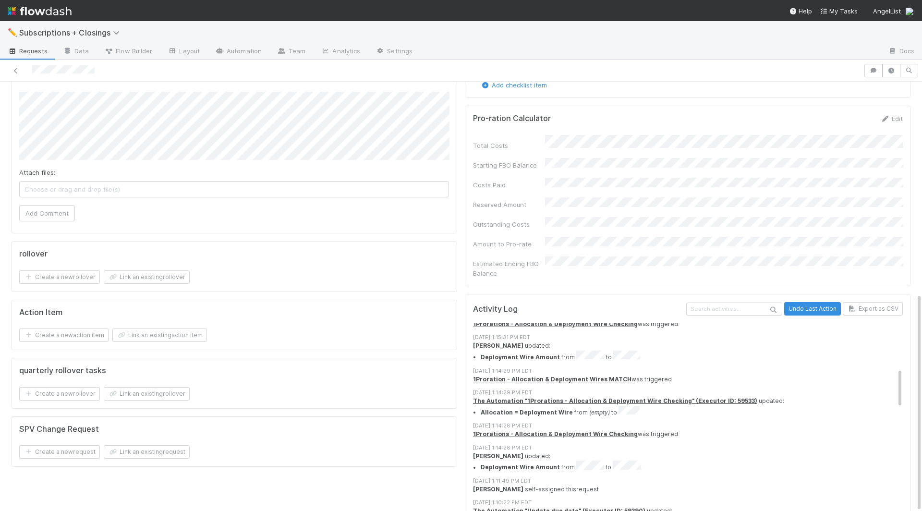
scroll to position [269, 0]
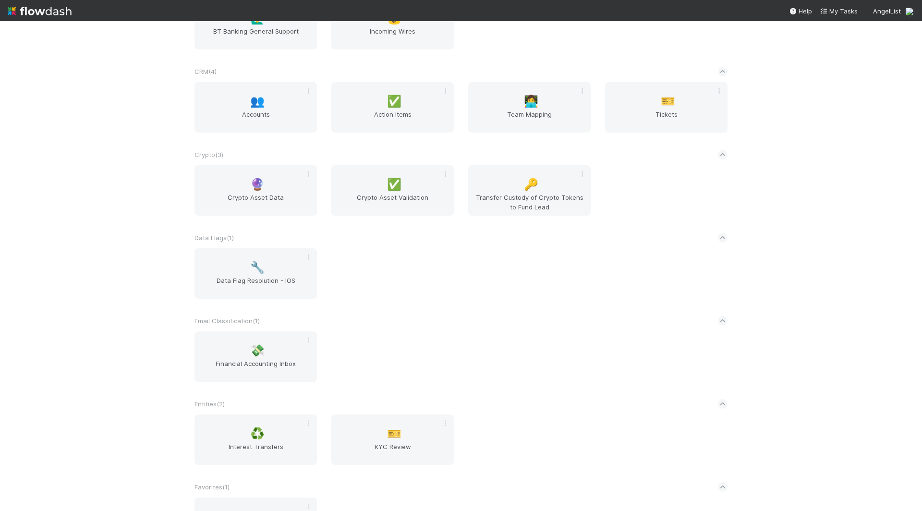
scroll to position [376, 0]
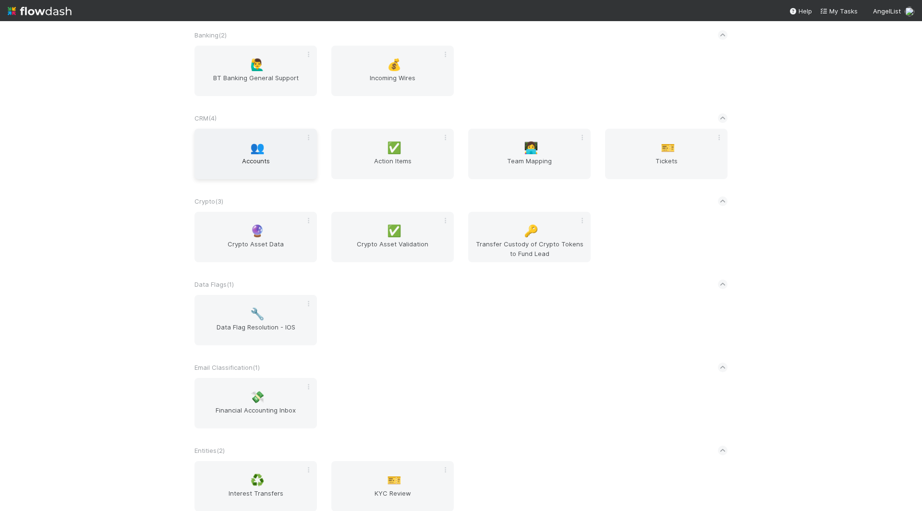
click at [269, 165] on span "Accounts" at bounding box center [255, 165] width 115 height 19
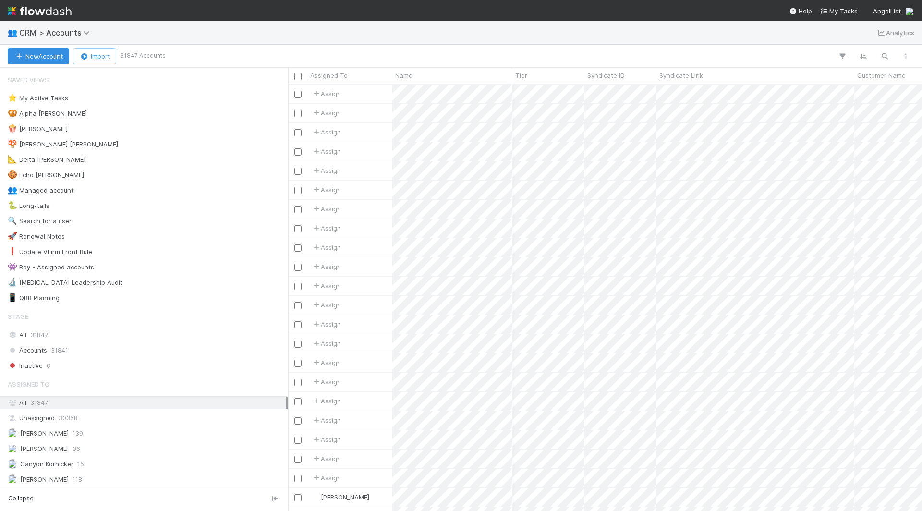
scroll to position [0, 0]
click at [882, 57] on icon "button" at bounding box center [885, 56] width 10 height 9
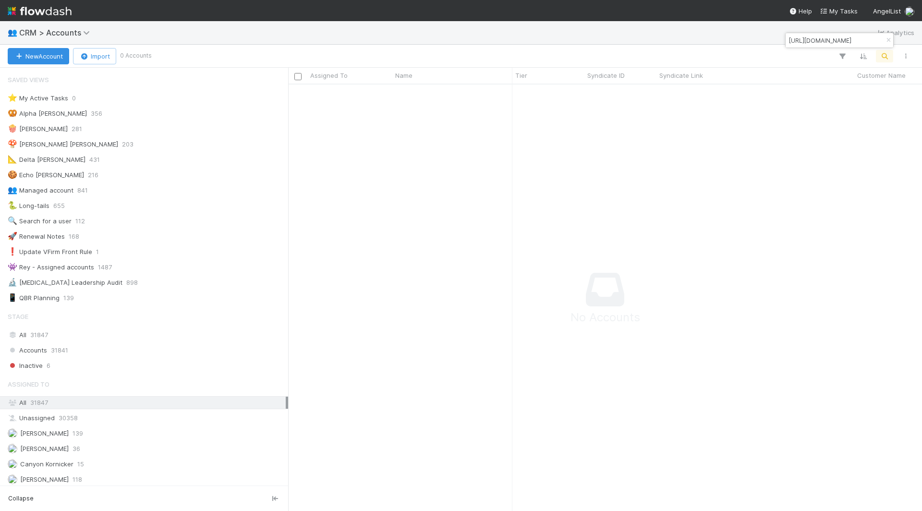
scroll to position [0, 0]
click at [818, 36] on input "https://venture.angellist.com/admin/fundraising_campaigns/56803" at bounding box center [835, 41] width 96 height 12
paste input "Fast FIRE Capital"
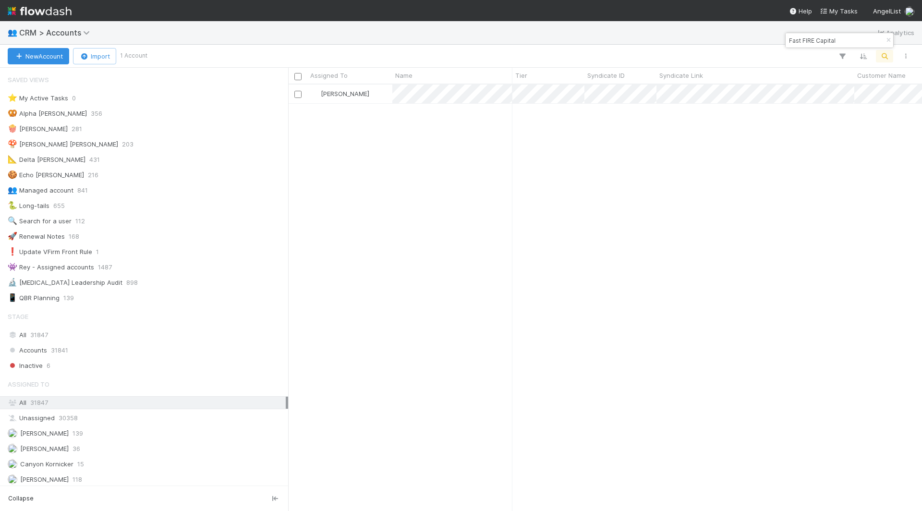
type input "Fast FIRE Capital"
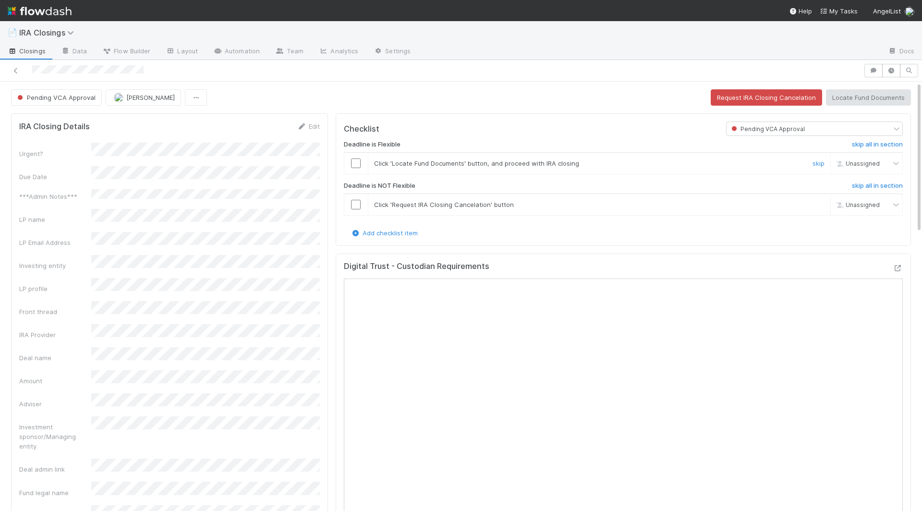
click at [354, 159] on input "checkbox" at bounding box center [356, 164] width 10 height 10
click at [355, 201] on input "checkbox" at bounding box center [356, 205] width 10 height 10
click at [849, 99] on button "Locate Fund Documents" at bounding box center [868, 97] width 85 height 16
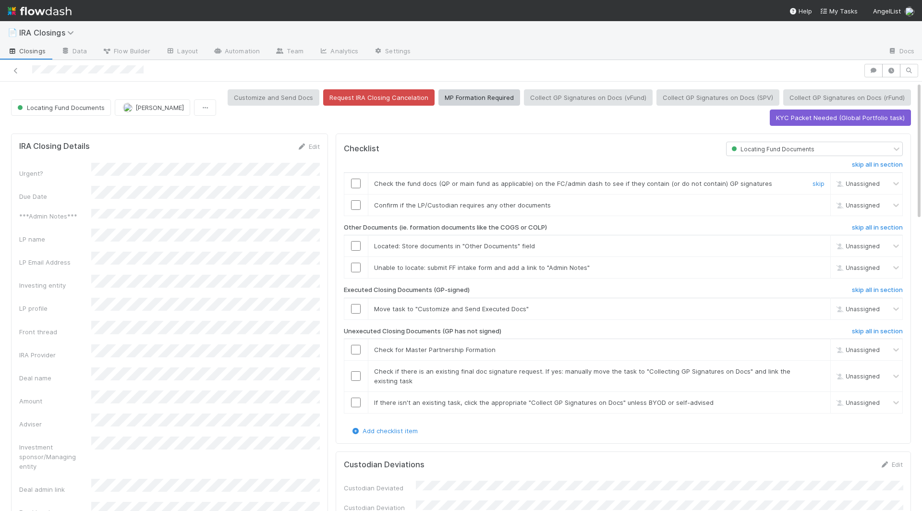
click at [353, 182] on input "checkbox" at bounding box center [356, 184] width 10 height 10
click at [353, 200] on input "checkbox" at bounding box center [356, 205] width 10 height 10
click at [355, 245] on input "checkbox" at bounding box center [356, 246] width 10 height 10
click at [355, 263] on input "checkbox" at bounding box center [356, 268] width 10 height 10
click at [354, 399] on input "checkbox" at bounding box center [356, 403] width 10 height 10
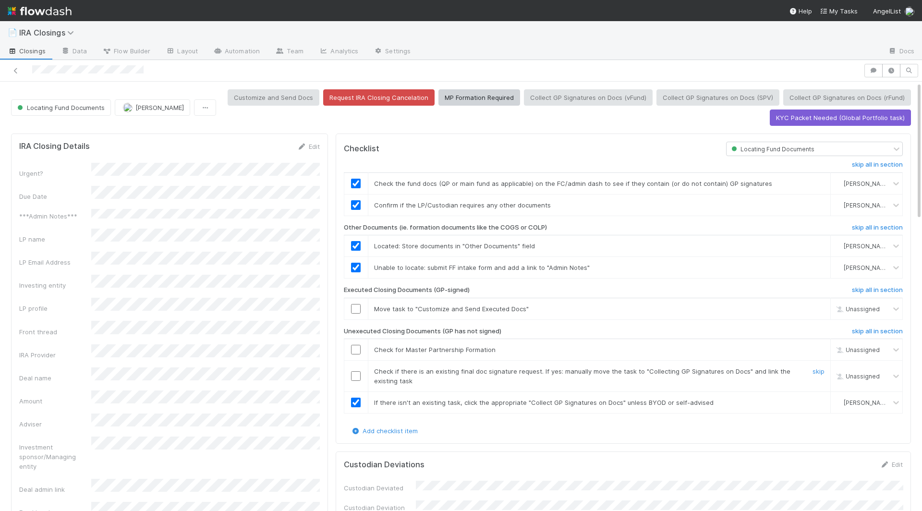
click at [354, 378] on td at bounding box center [356, 376] width 24 height 31
click at [354, 374] on input "checkbox" at bounding box center [356, 376] width 10 height 10
click at [358, 351] on td at bounding box center [356, 350] width 24 height 22
checkbox input "true"
click at [358, 347] on input "checkbox" at bounding box center [356, 350] width 10 height 10
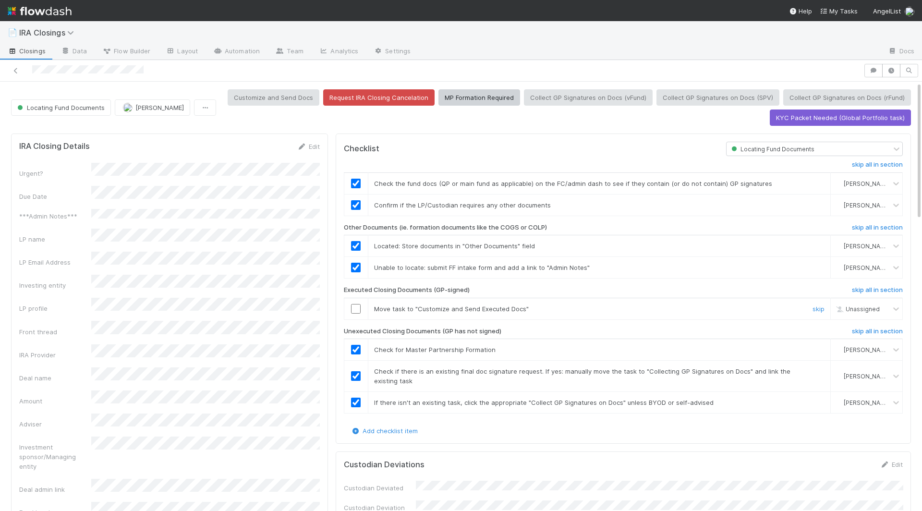
click at [358, 309] on td at bounding box center [356, 309] width 24 height 22
click at [357, 304] on input "checkbox" at bounding box center [356, 309] width 10 height 10
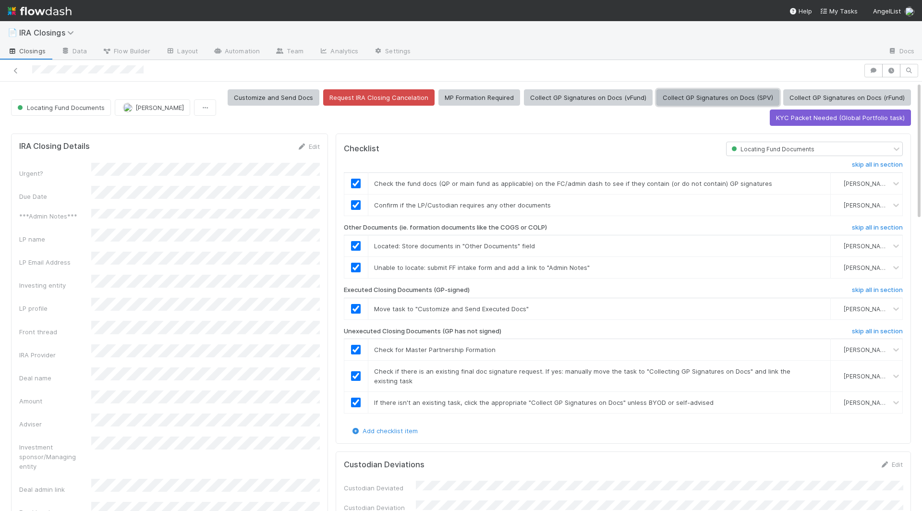
click at [702, 96] on button "Collect GP Signatures on Docs (SPV)" at bounding box center [718, 97] width 123 height 16
